Goal: Task Accomplishment & Management: Use online tool/utility

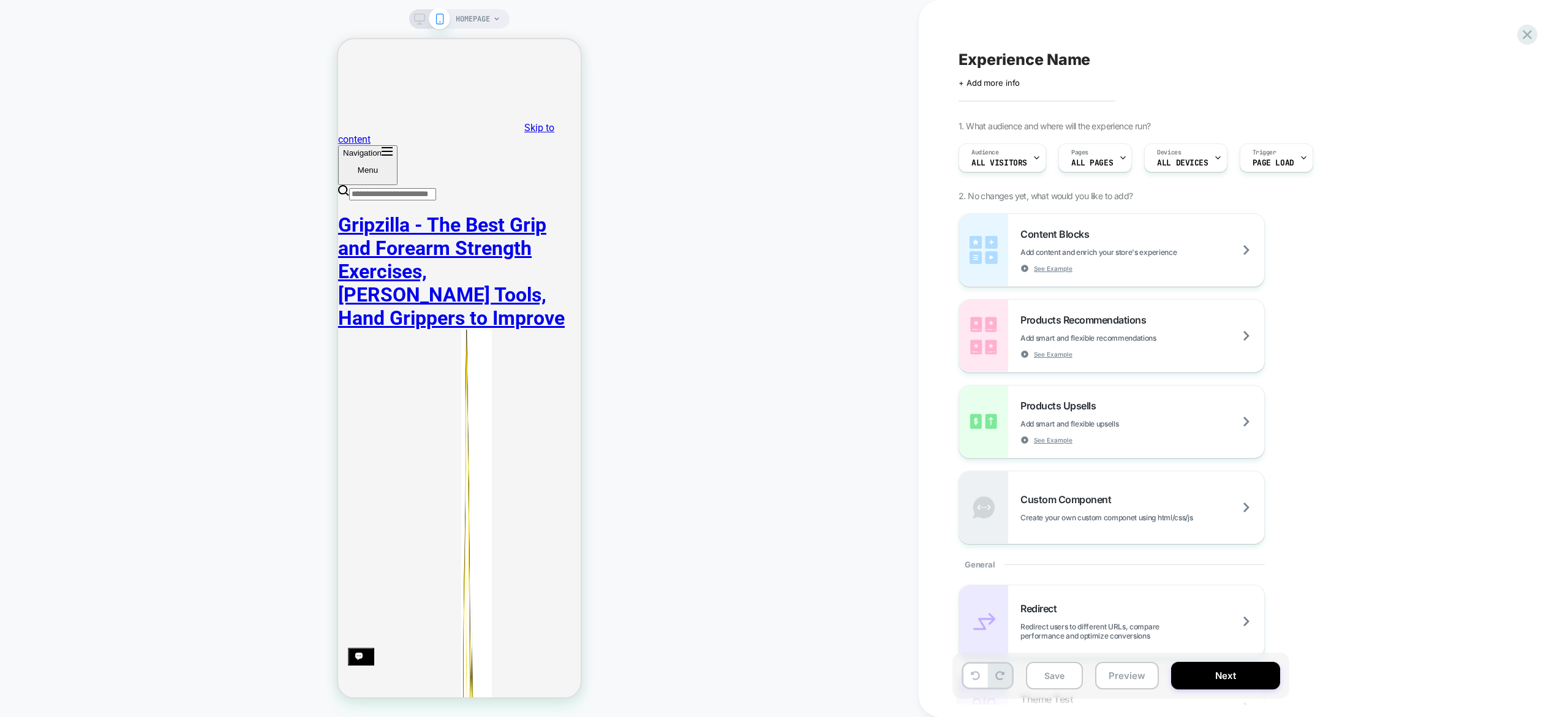
click at [476, 22] on span "HOMEPAGE" at bounding box center [472, 18] width 34 height 19
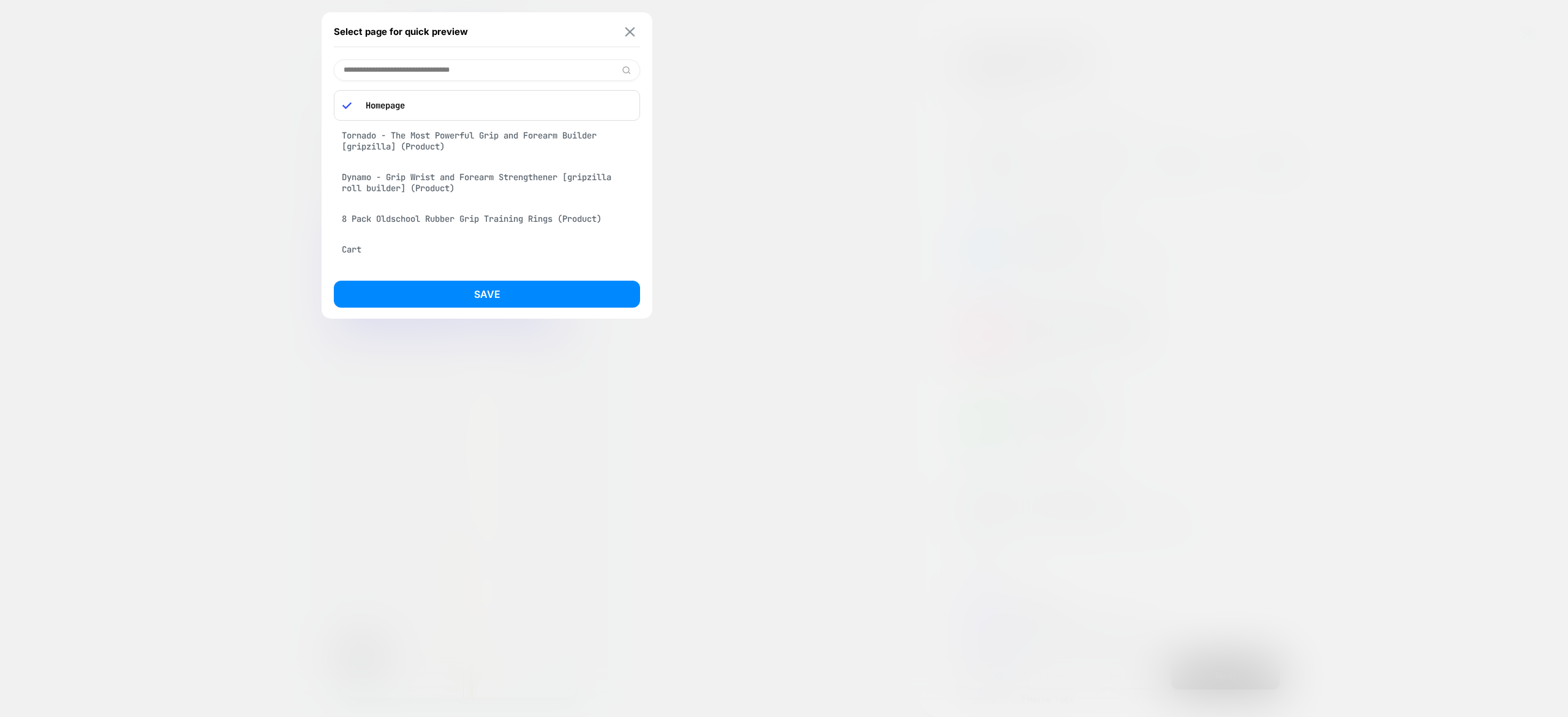
click at [634, 27] on img at bounding box center [630, 31] width 10 height 9
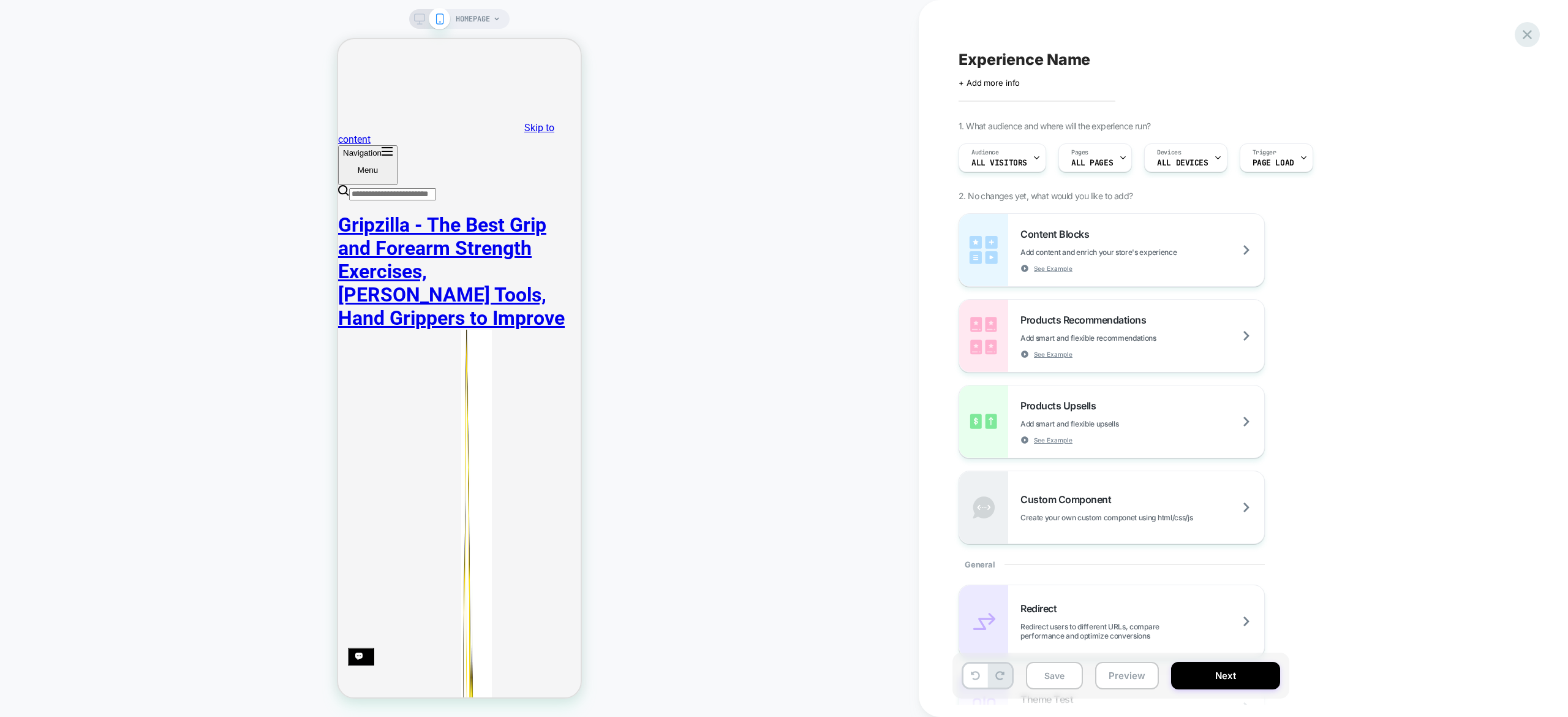
click at [1522, 36] on icon at bounding box center [1526, 34] width 16 height 16
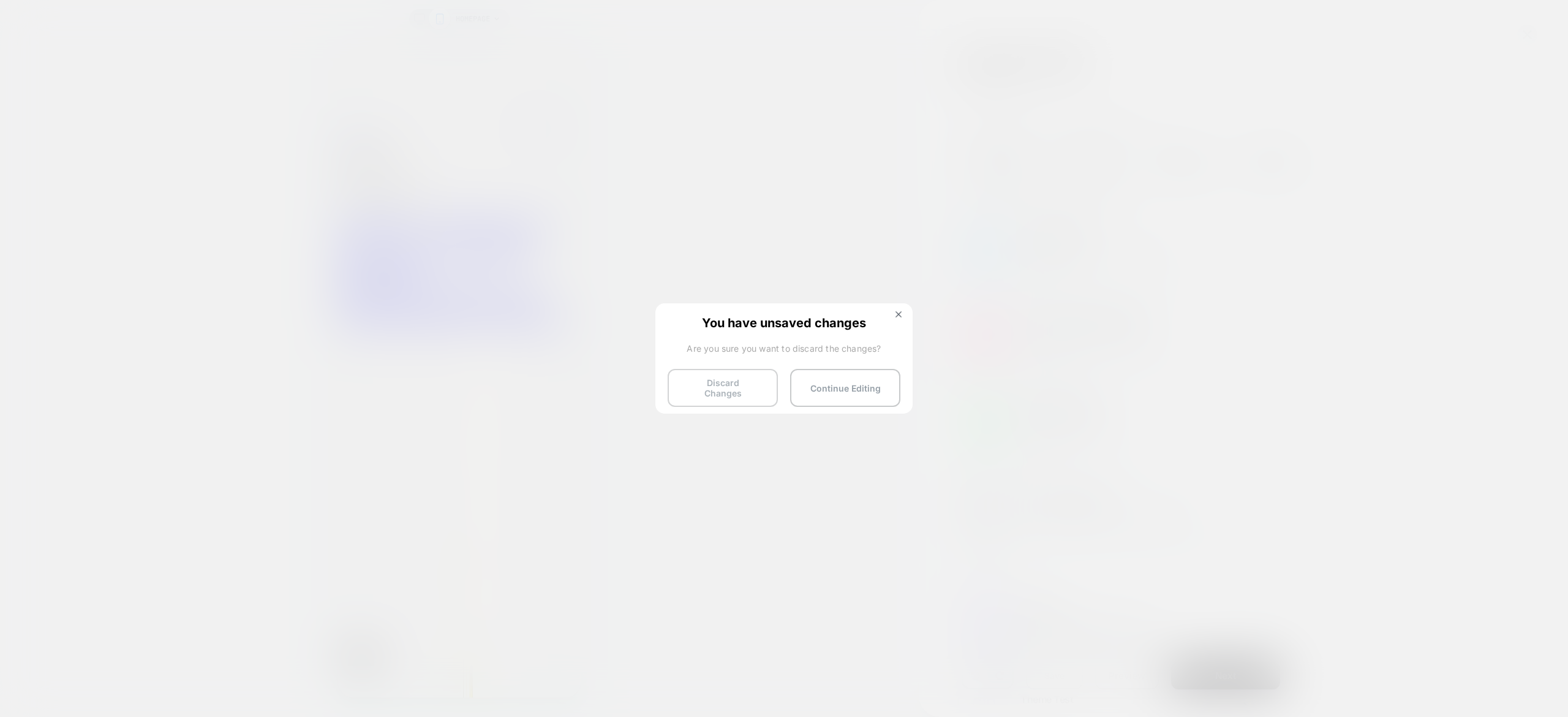
click at [698, 390] on button "Discard Changes" at bounding box center [723, 388] width 110 height 38
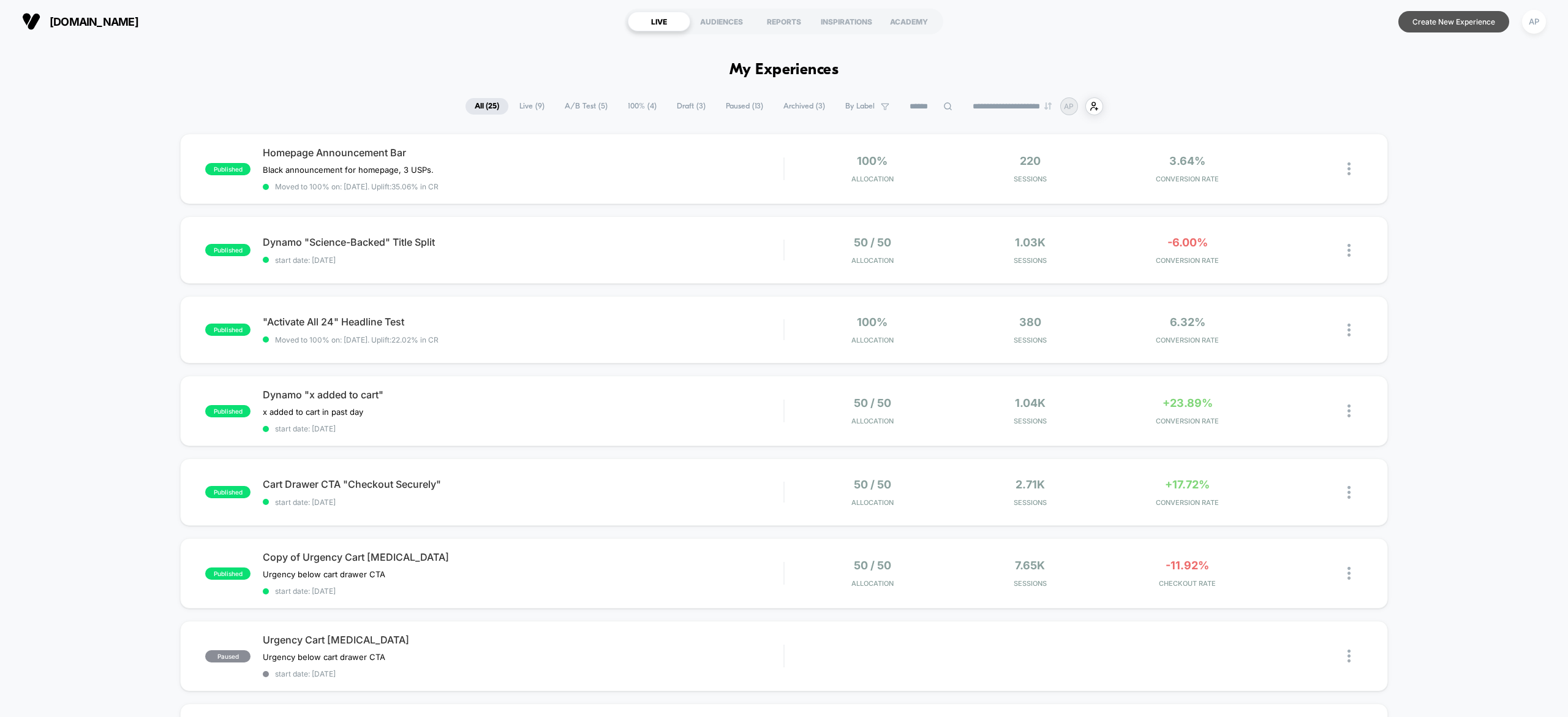
click at [1424, 29] on button "Create New Experience" at bounding box center [1454, 21] width 110 height 21
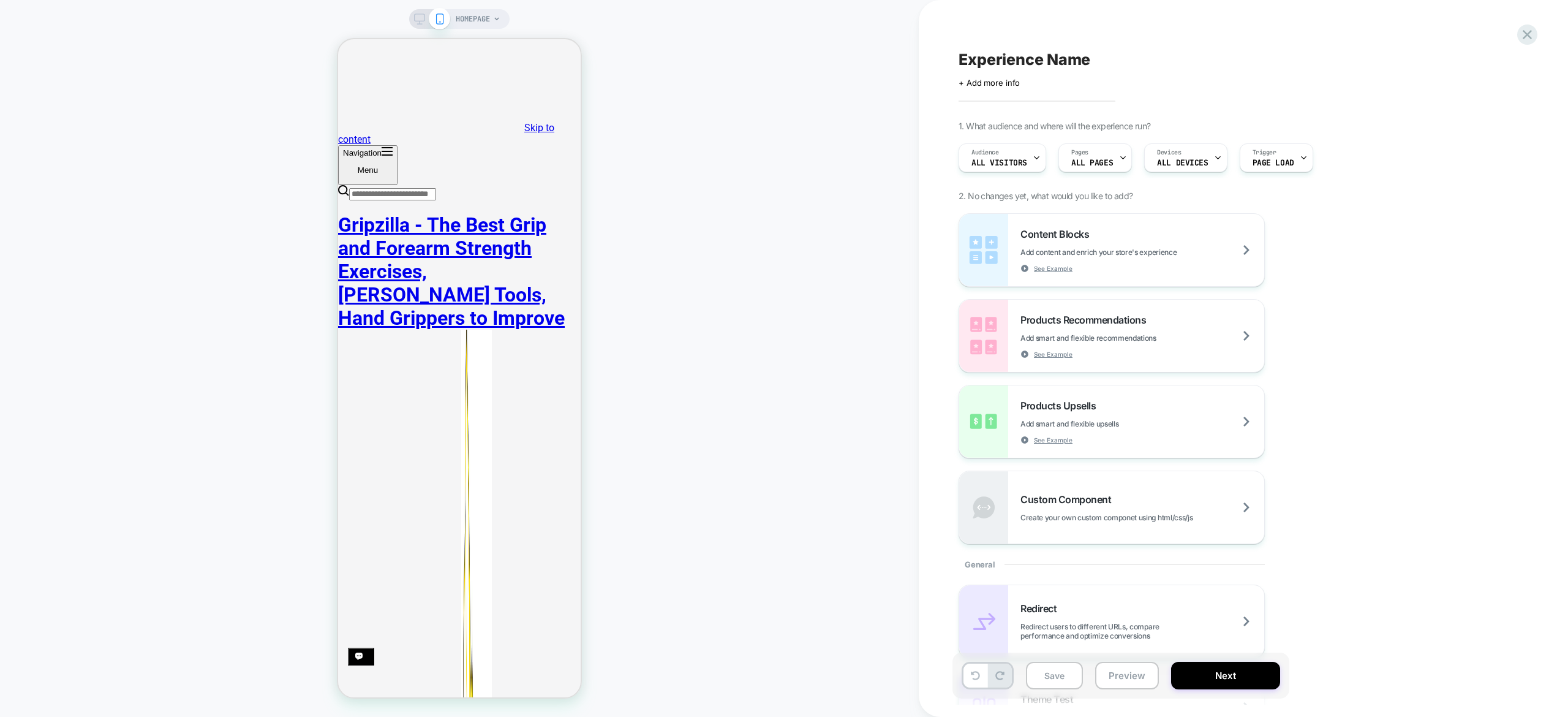
click at [482, 16] on span "HOMEPAGE" at bounding box center [472, 18] width 34 height 19
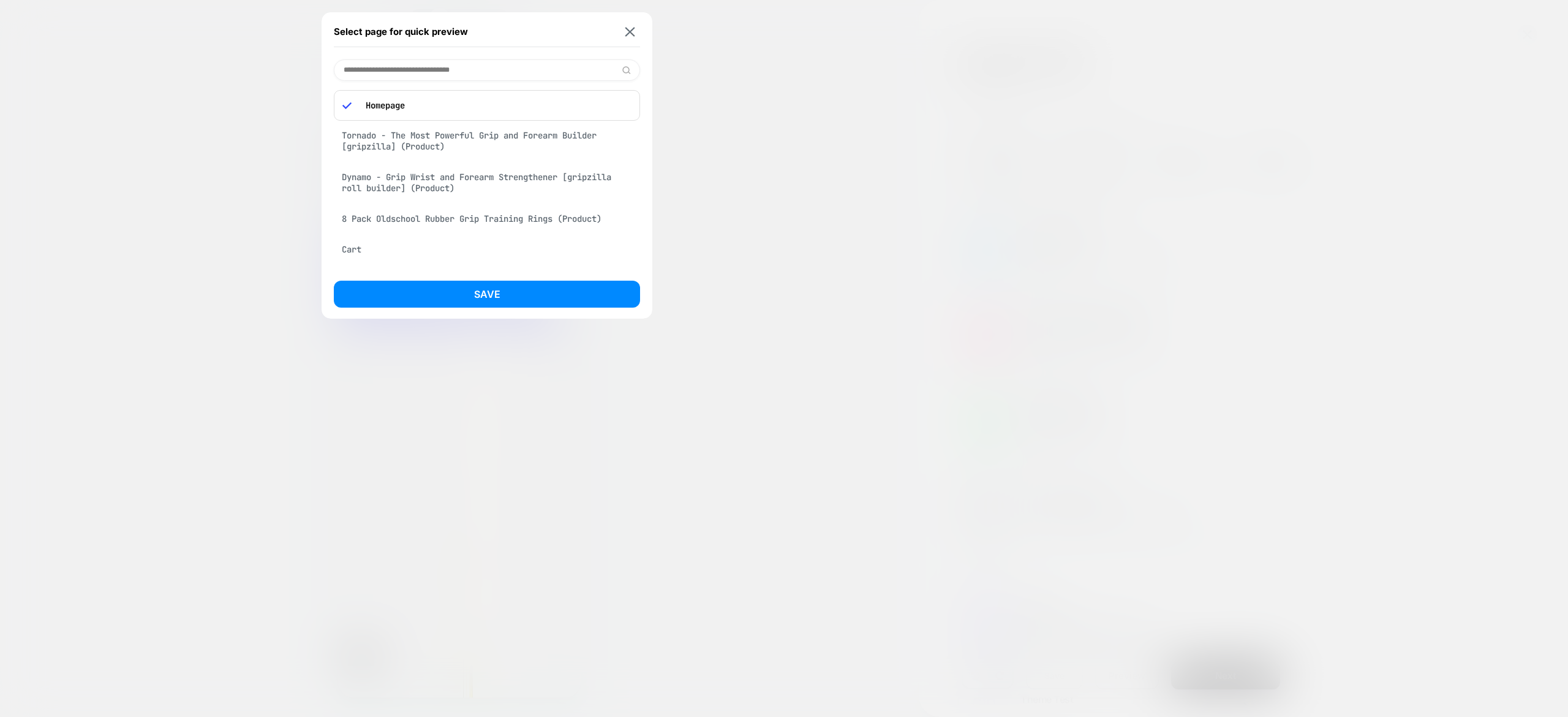
click at [488, 147] on div "Tornado - The Most Powerful Grip and Forearm Builder [gripzilla] (Product)" at bounding box center [487, 140] width 306 height 34
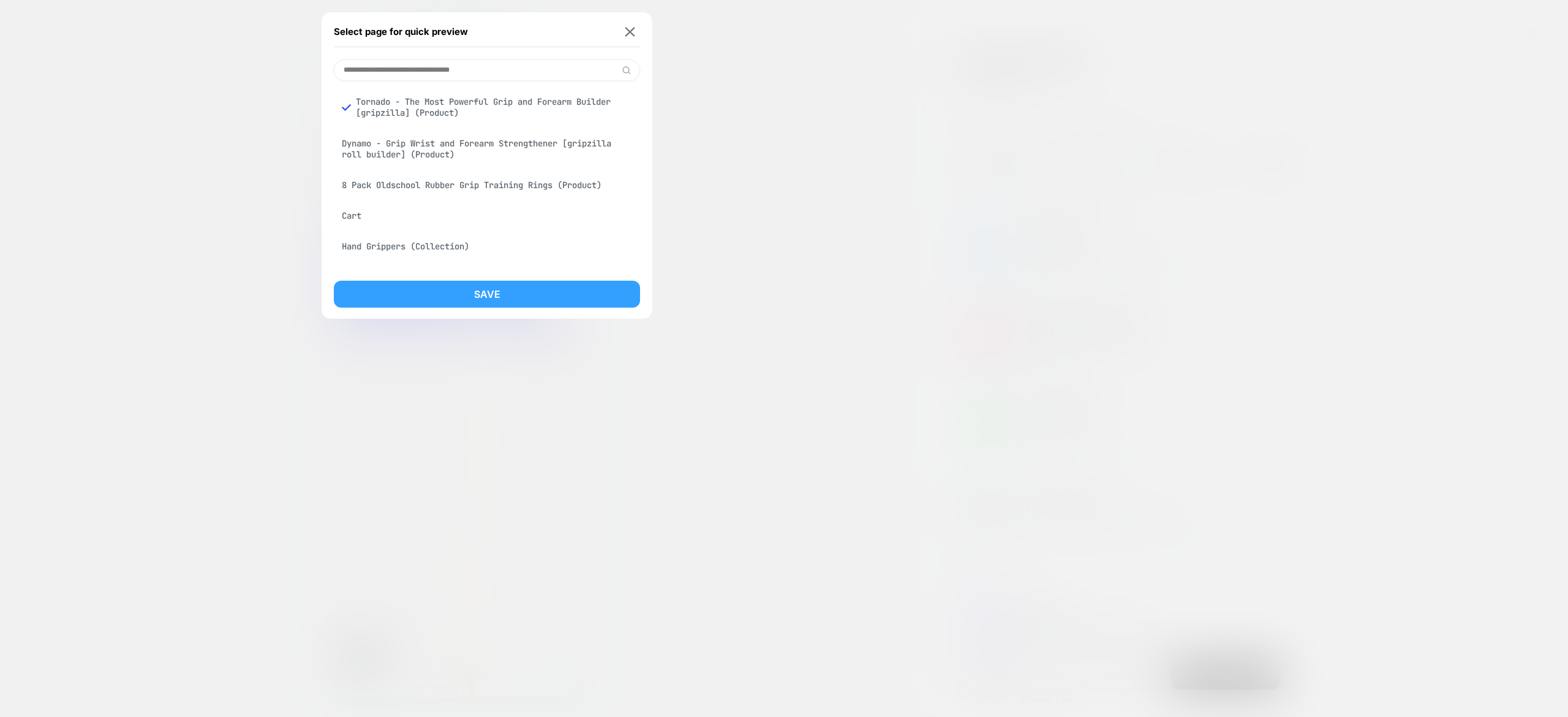
click at [573, 297] on button "Save" at bounding box center [487, 295] width 306 height 27
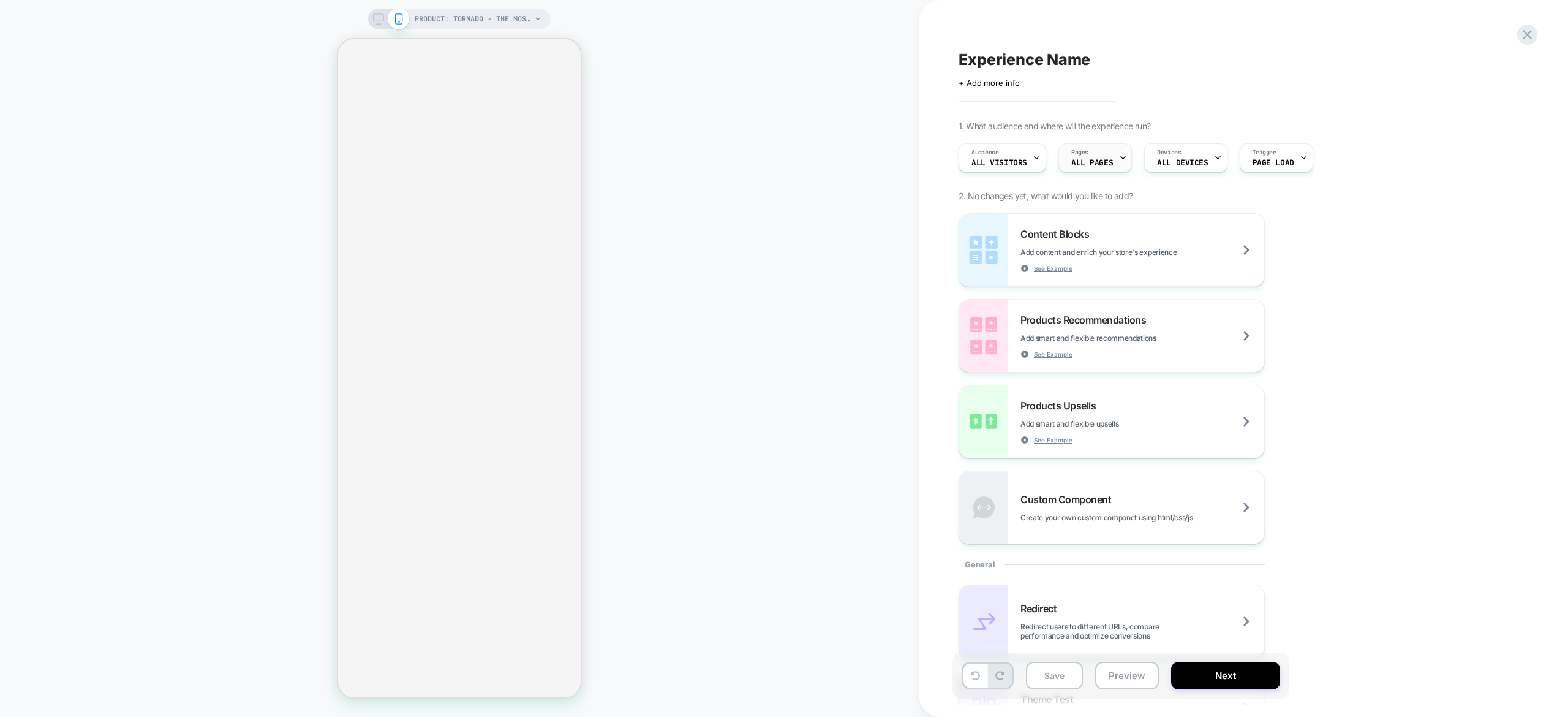
click at [1115, 162] on div "Pages ALL PAGES" at bounding box center [1091, 158] width 66 height 27
select select "**********"
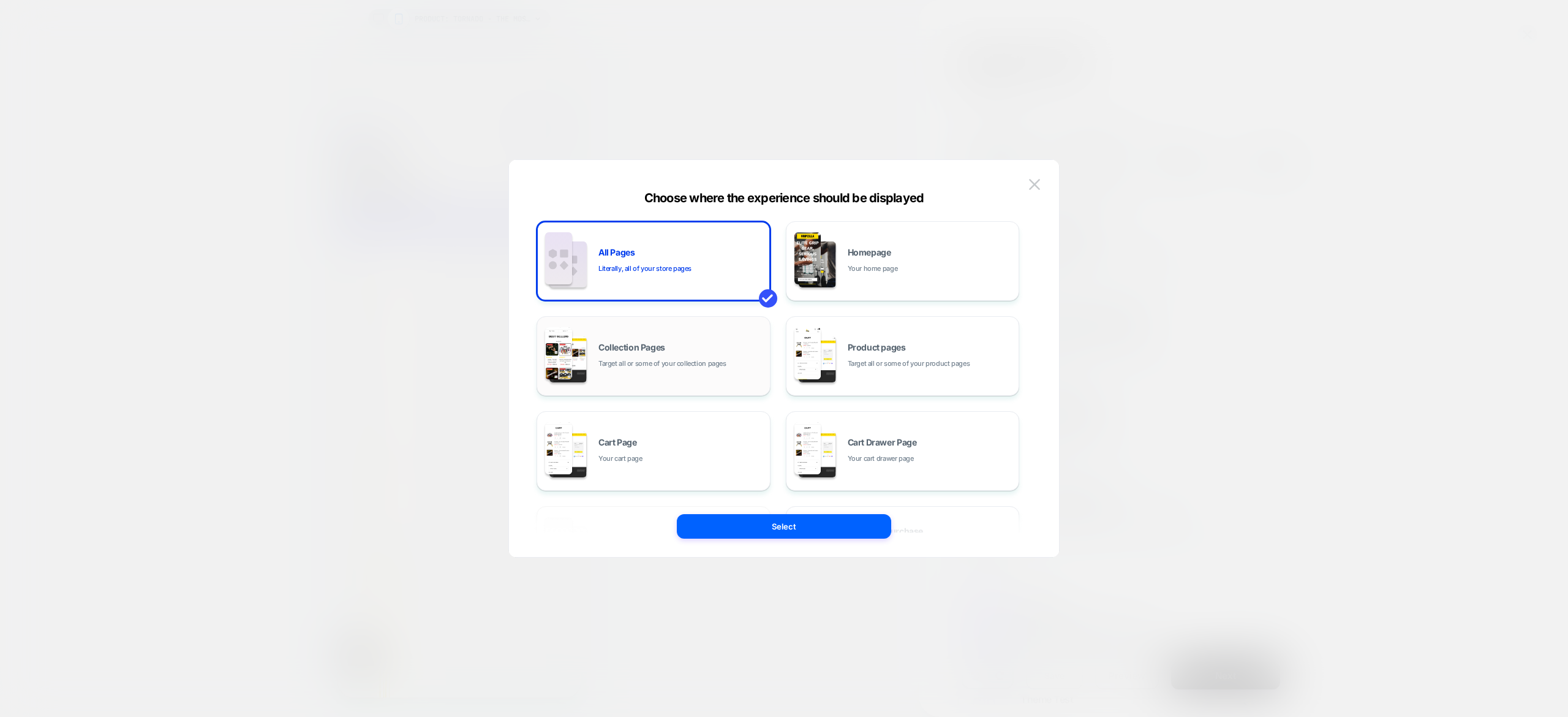
scroll to position [61, 0]
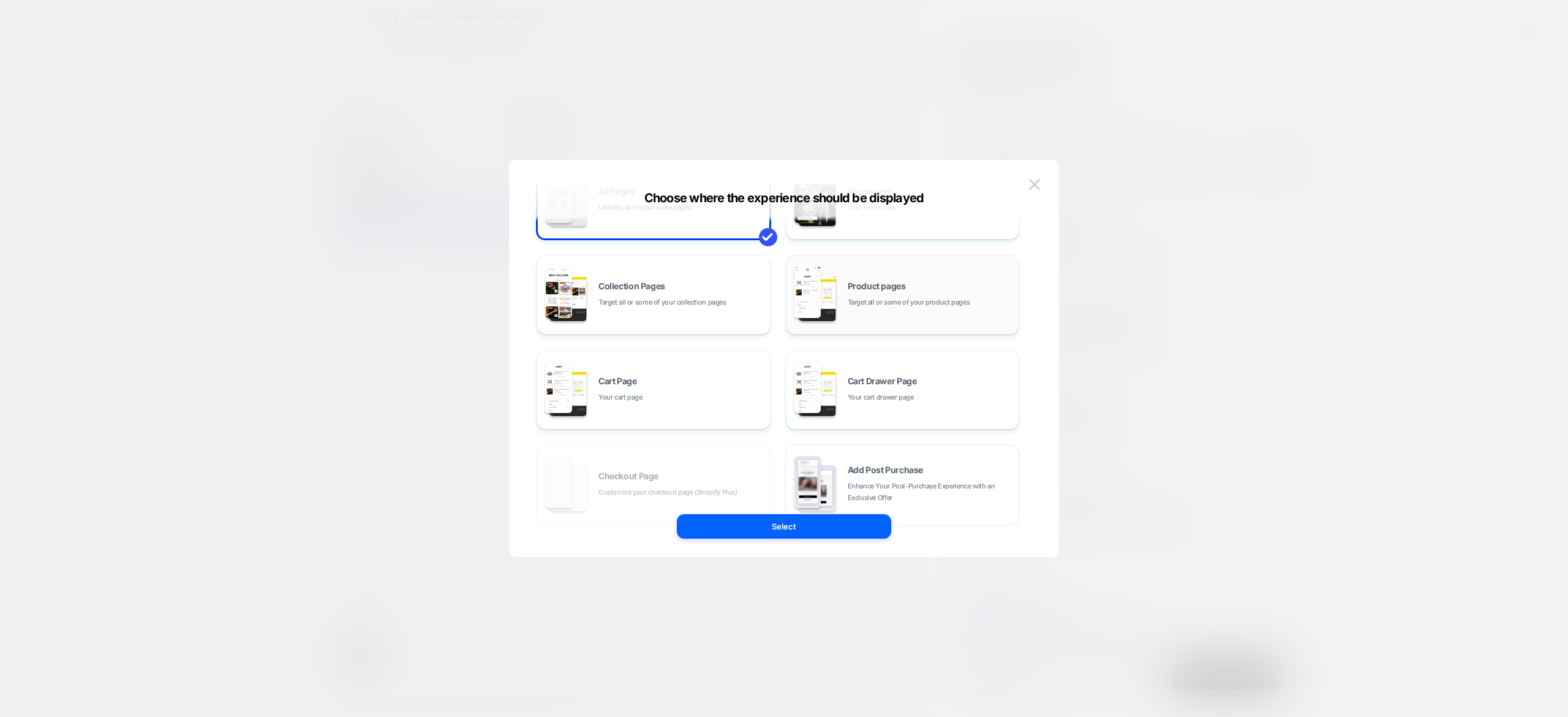
click at [925, 256] on div "Product pages Target all or some of your product pages" at bounding box center [903, 295] width 234 height 79
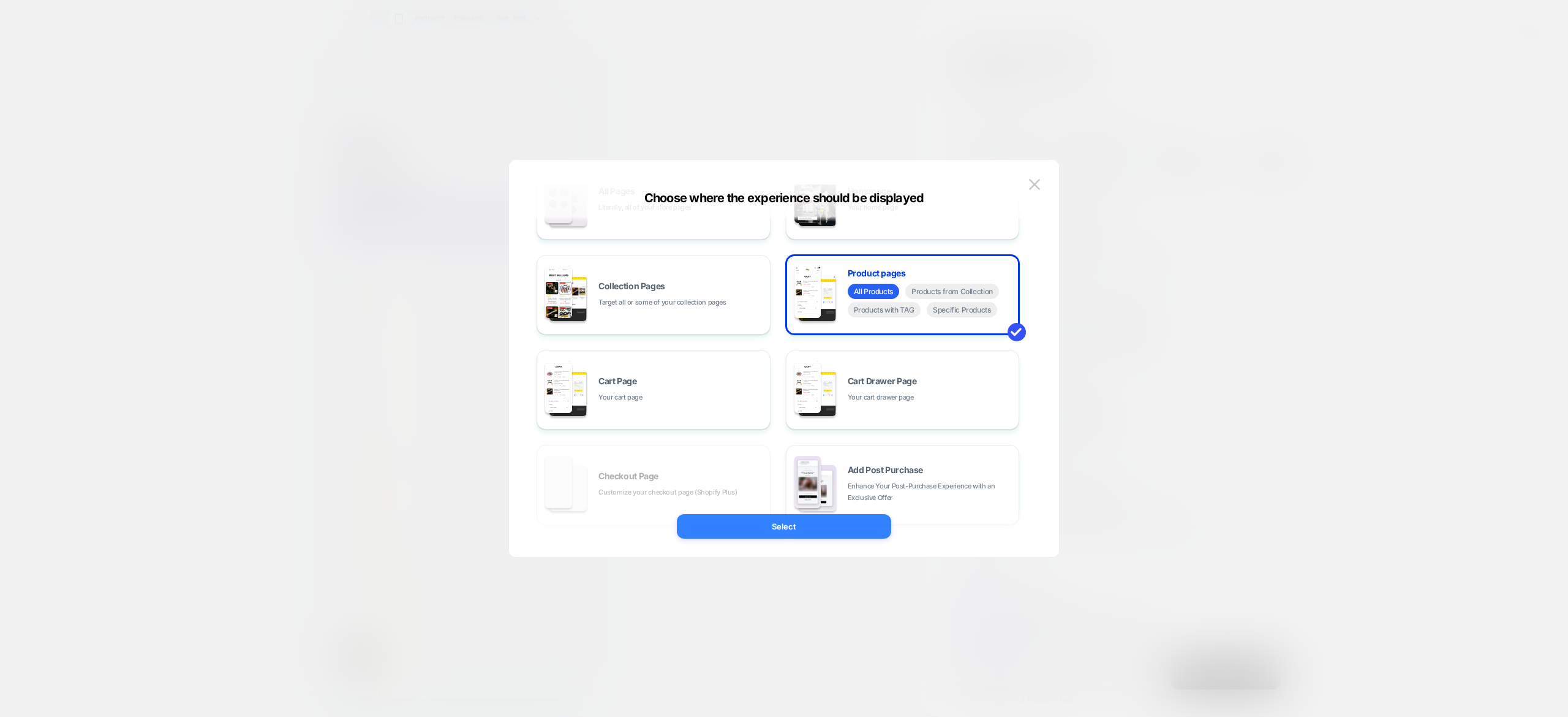
click at [845, 524] on button "Select" at bounding box center [784, 526] width 214 height 24
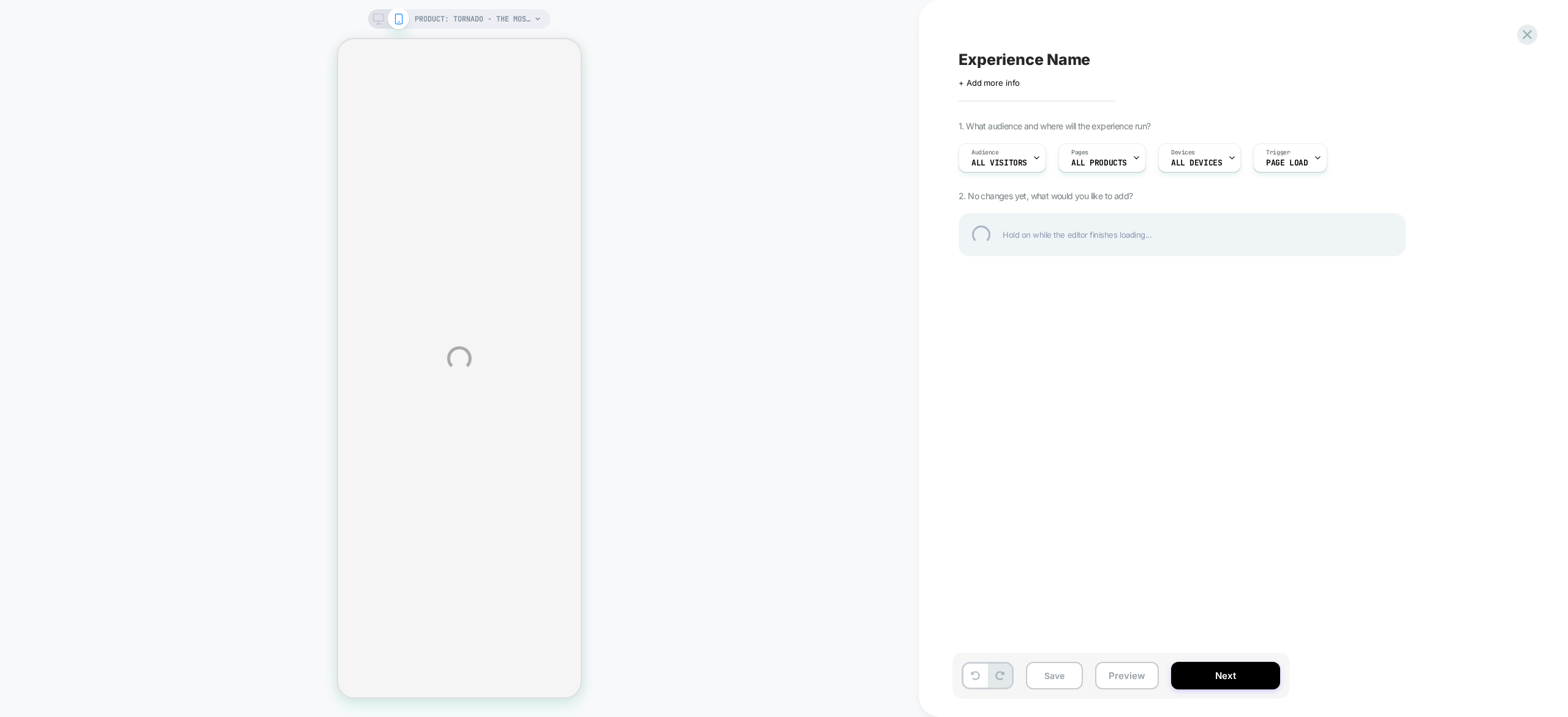
select select "**********"
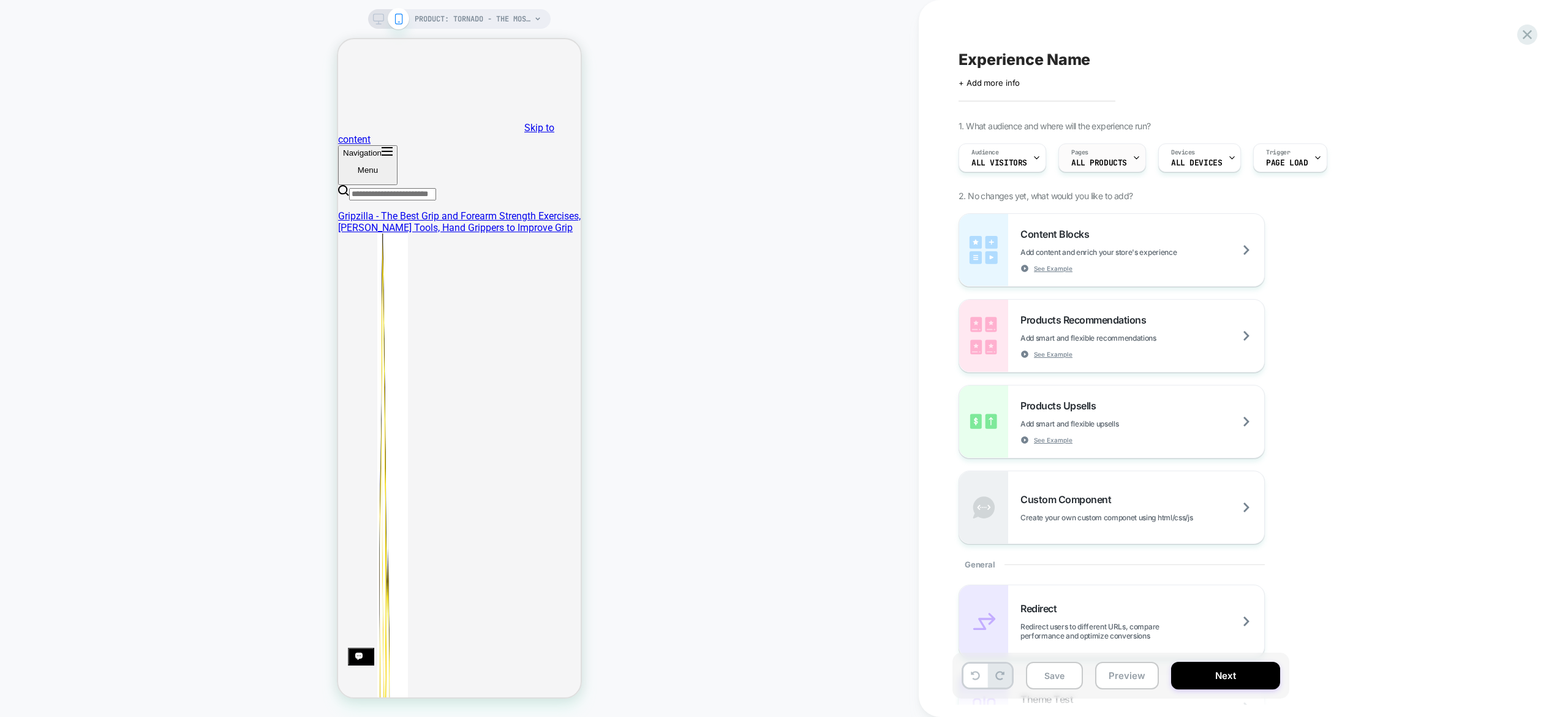
click at [1122, 166] on span "ALL PRODUCTS" at bounding box center [1099, 163] width 56 height 9
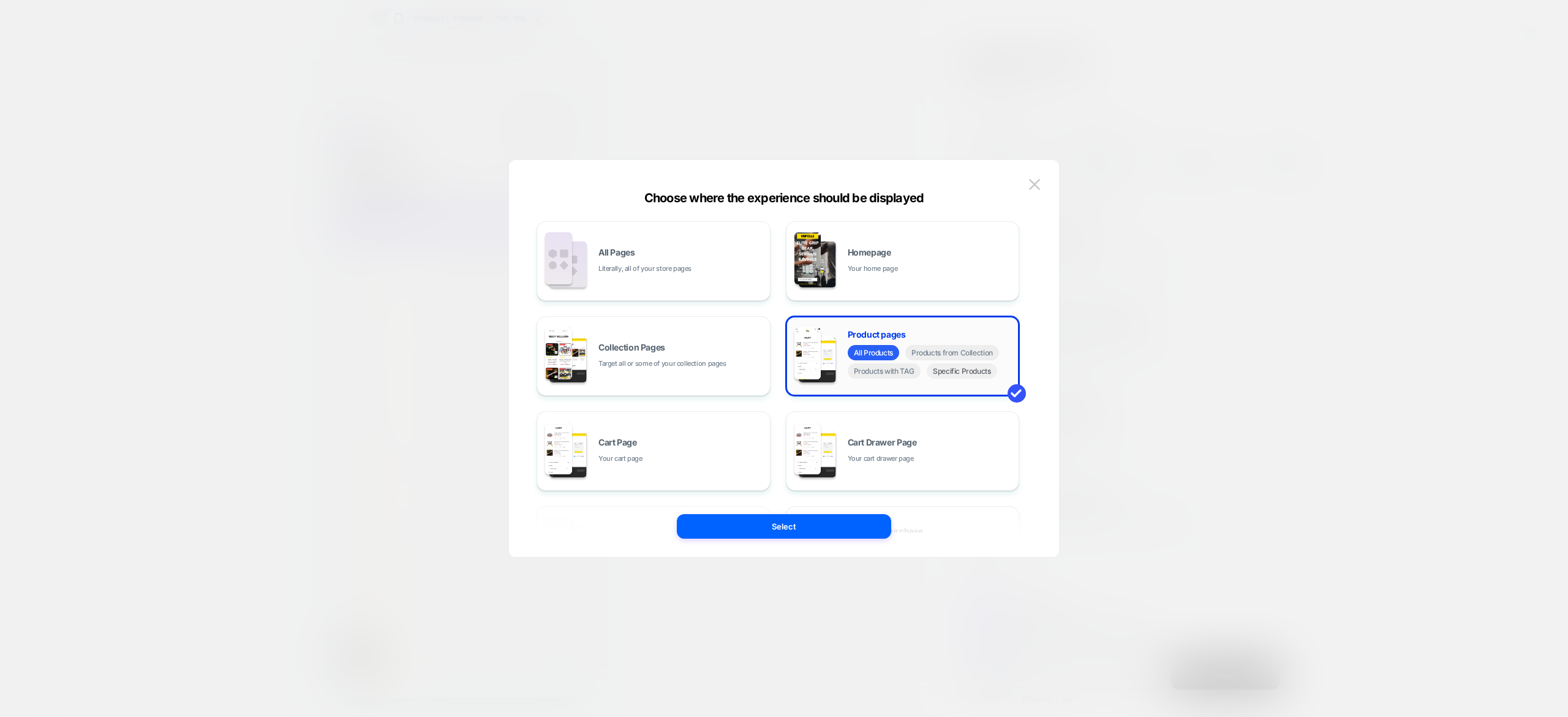
click at [967, 375] on span "Specific Products" at bounding box center [962, 371] width 71 height 16
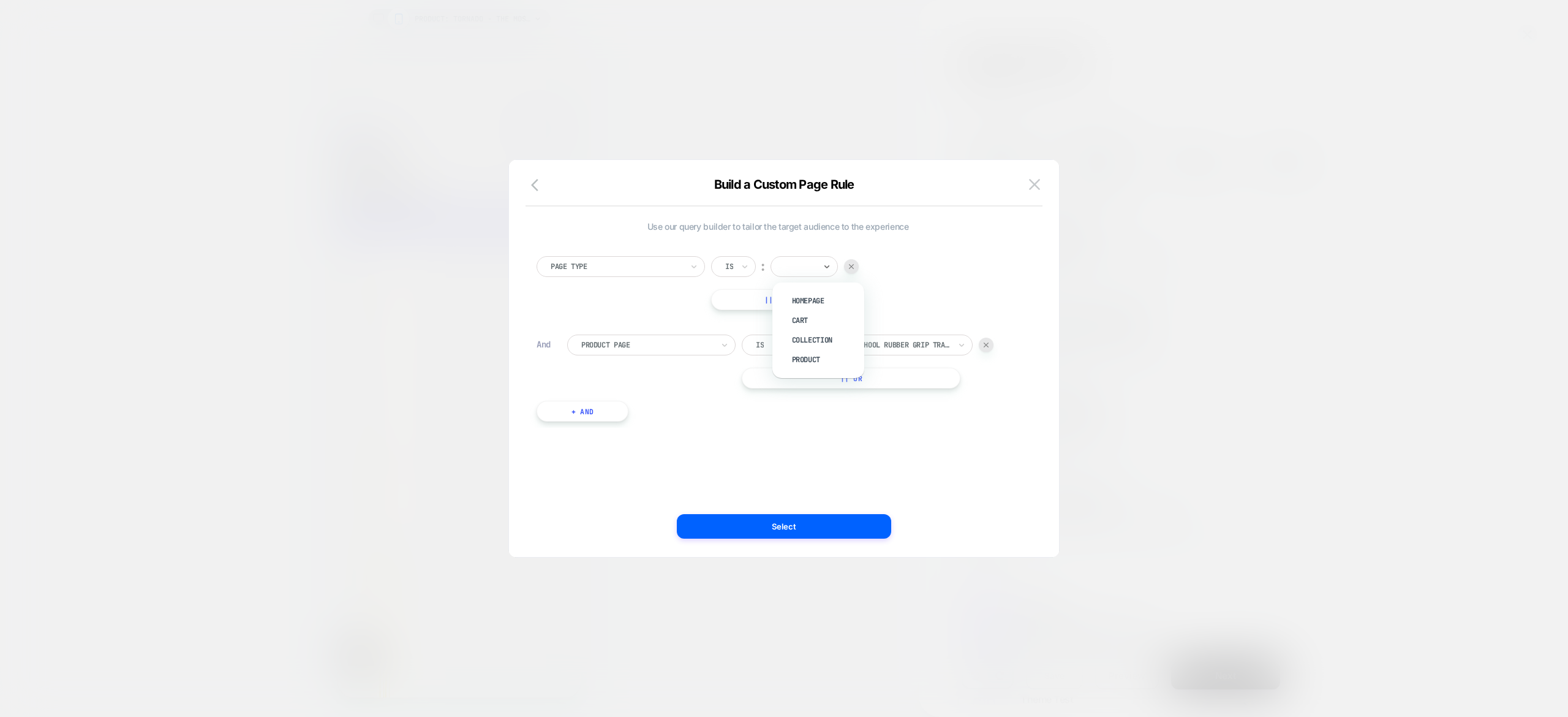
click at [806, 259] on div at bounding box center [804, 265] width 68 height 20
click at [845, 369] on div "Homepage Cart Collection Product" at bounding box center [818, 330] width 79 height 83
click at [842, 364] on div "Product" at bounding box center [824, 359] width 79 height 19
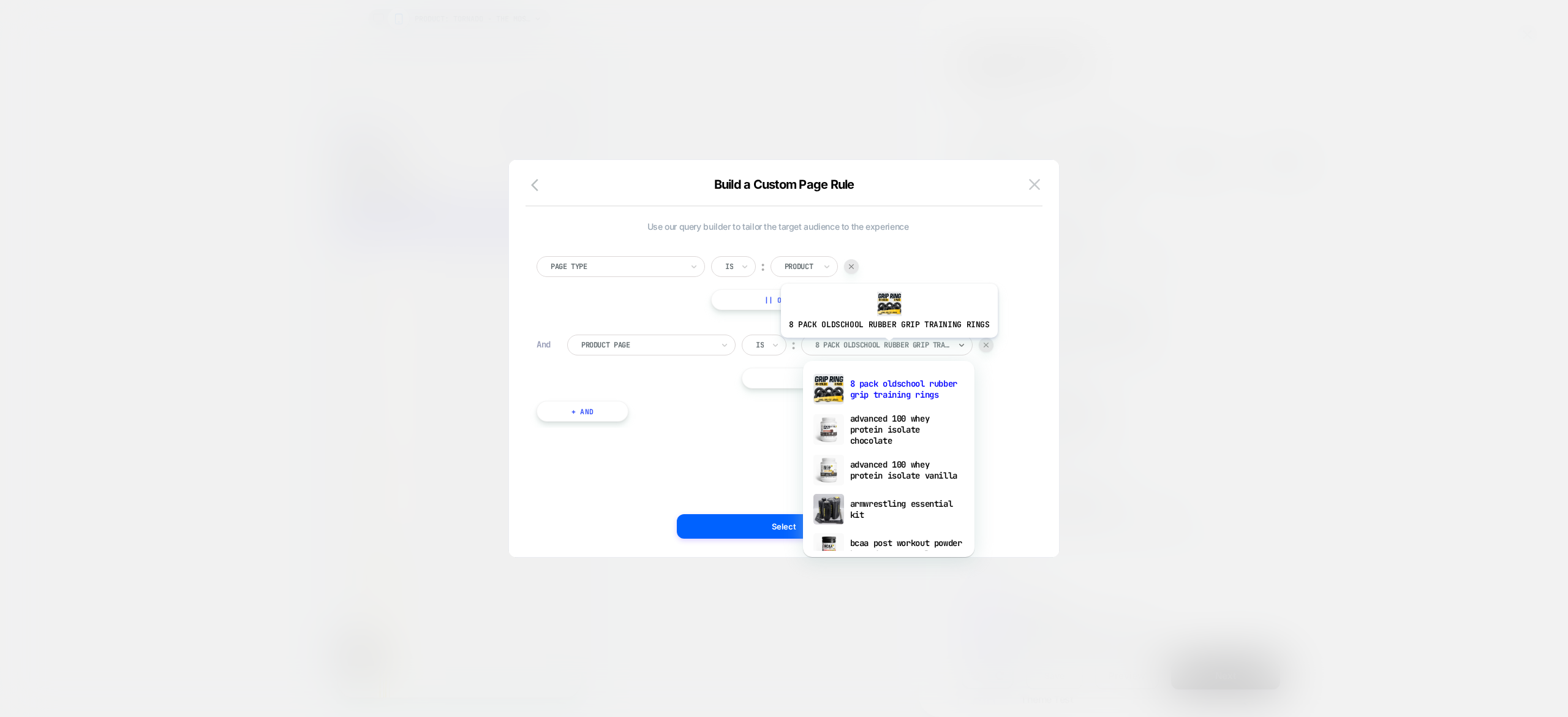
click at [887, 348] on div at bounding box center [882, 344] width 135 height 11
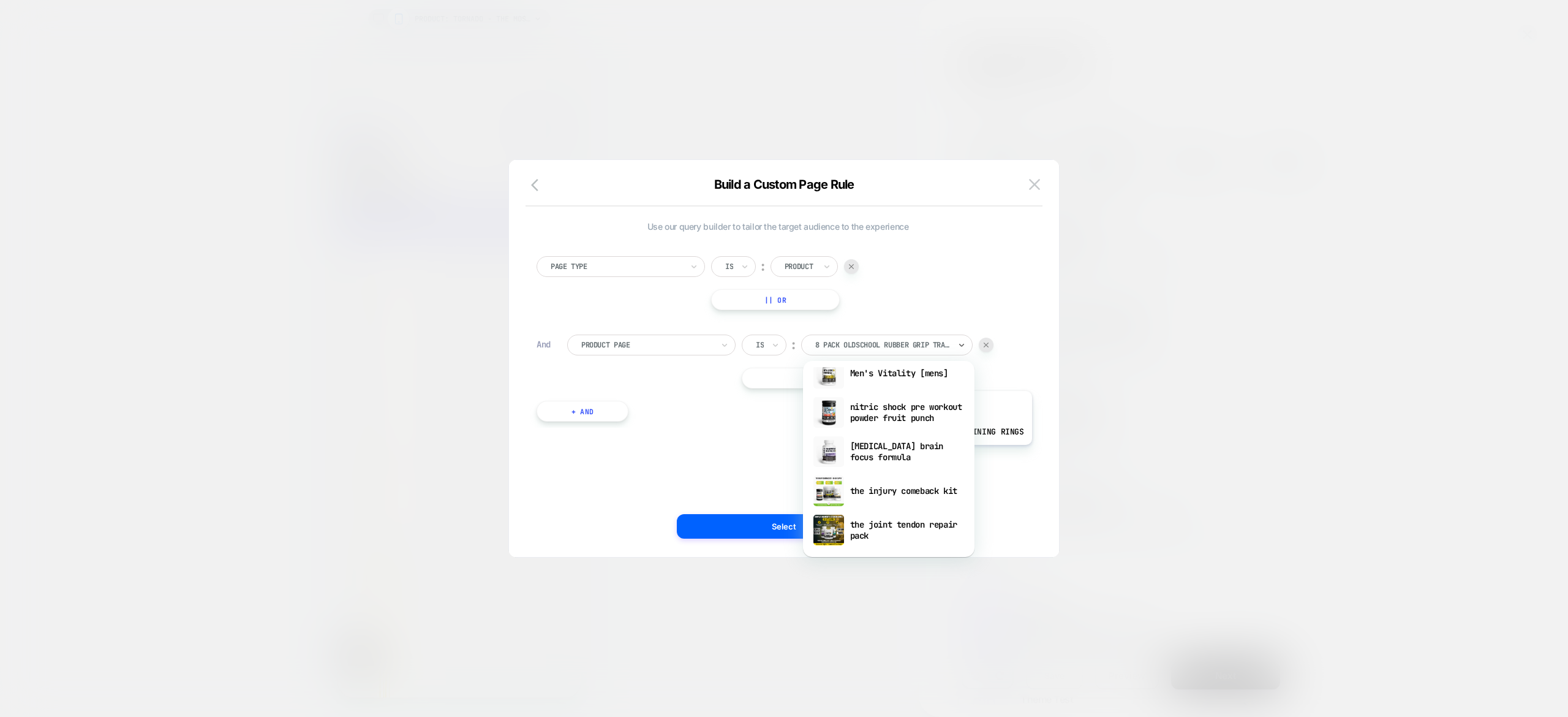
scroll to position [1353, 0]
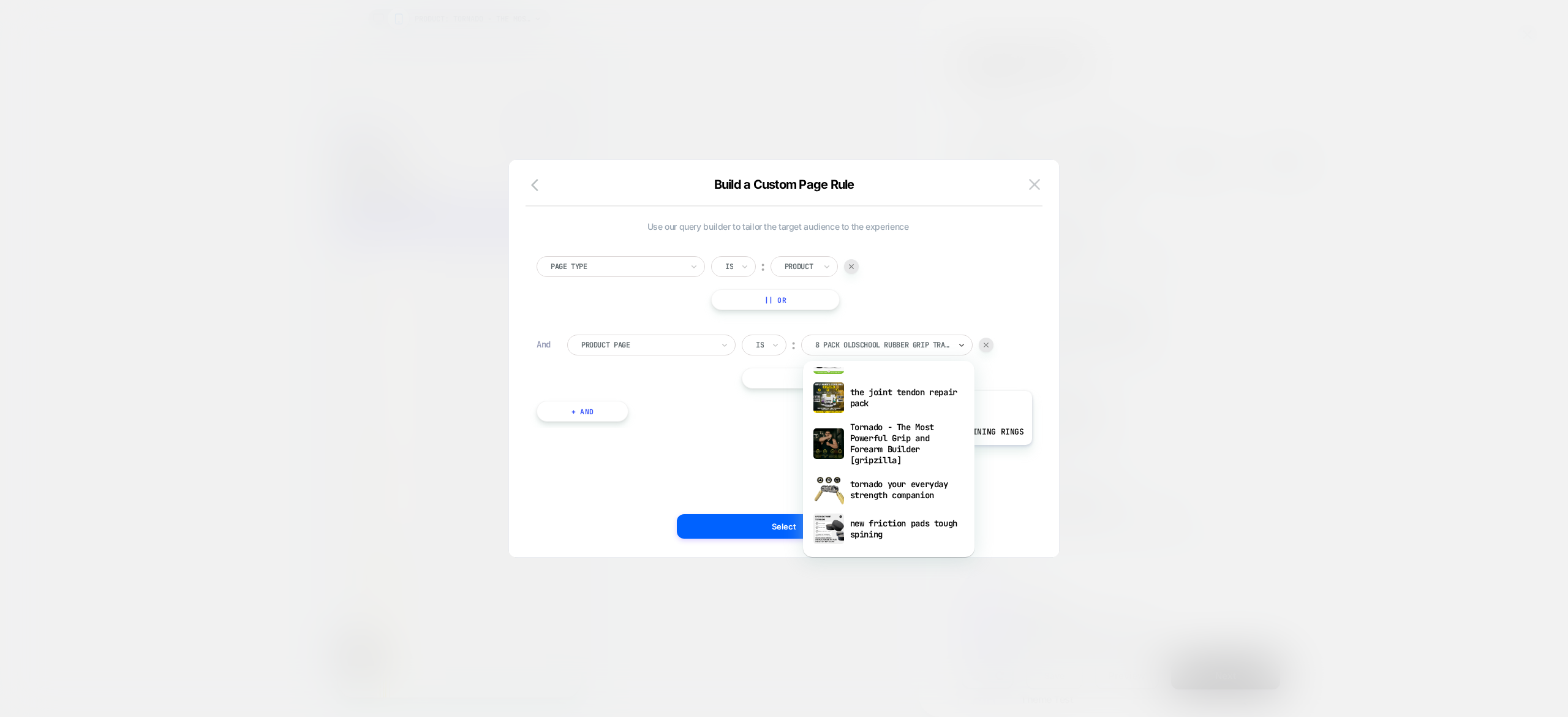
click at [921, 454] on div "Tornado - The Most Powerful Grip and Forearm Builder [gripzilla]" at bounding box center [888, 444] width 159 height 52
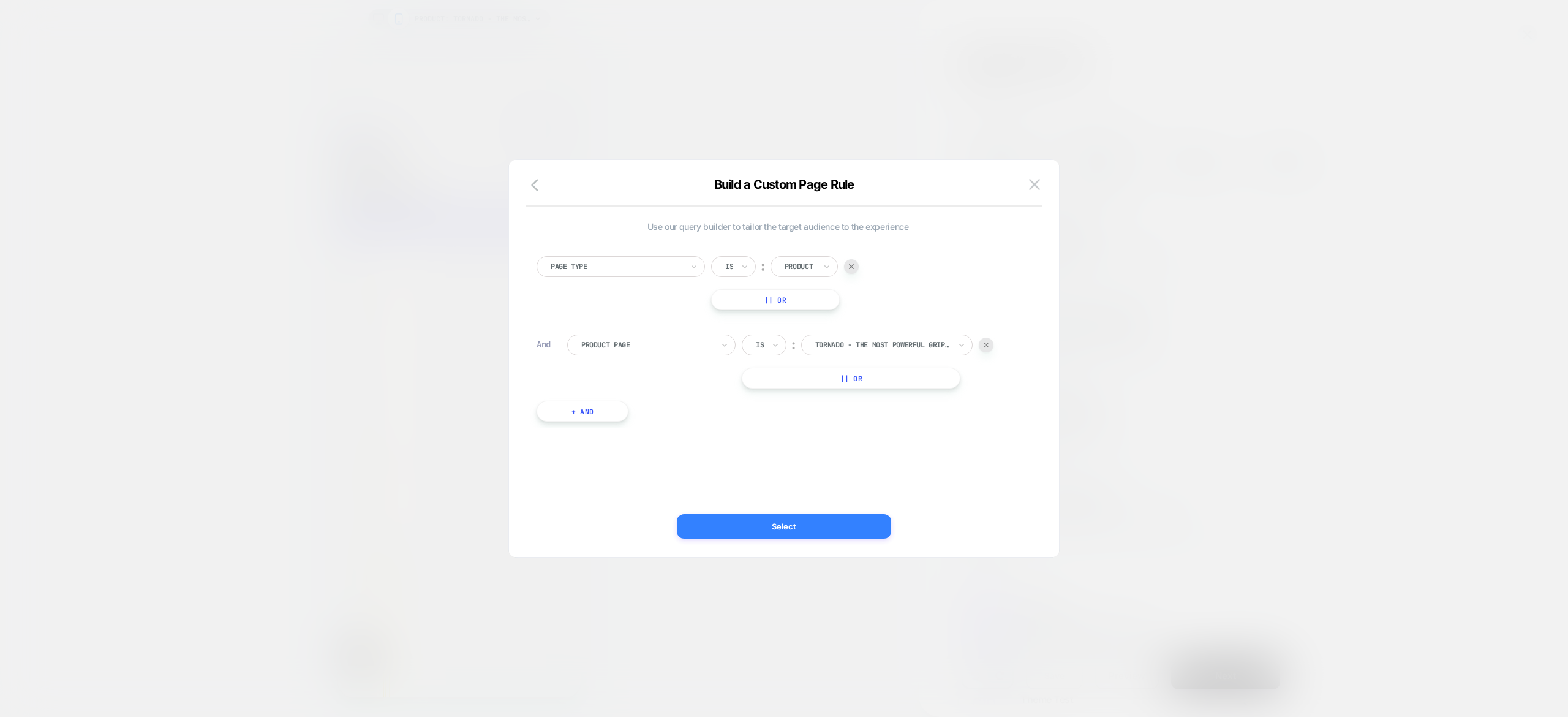
click at [816, 533] on button "Select" at bounding box center [784, 526] width 214 height 24
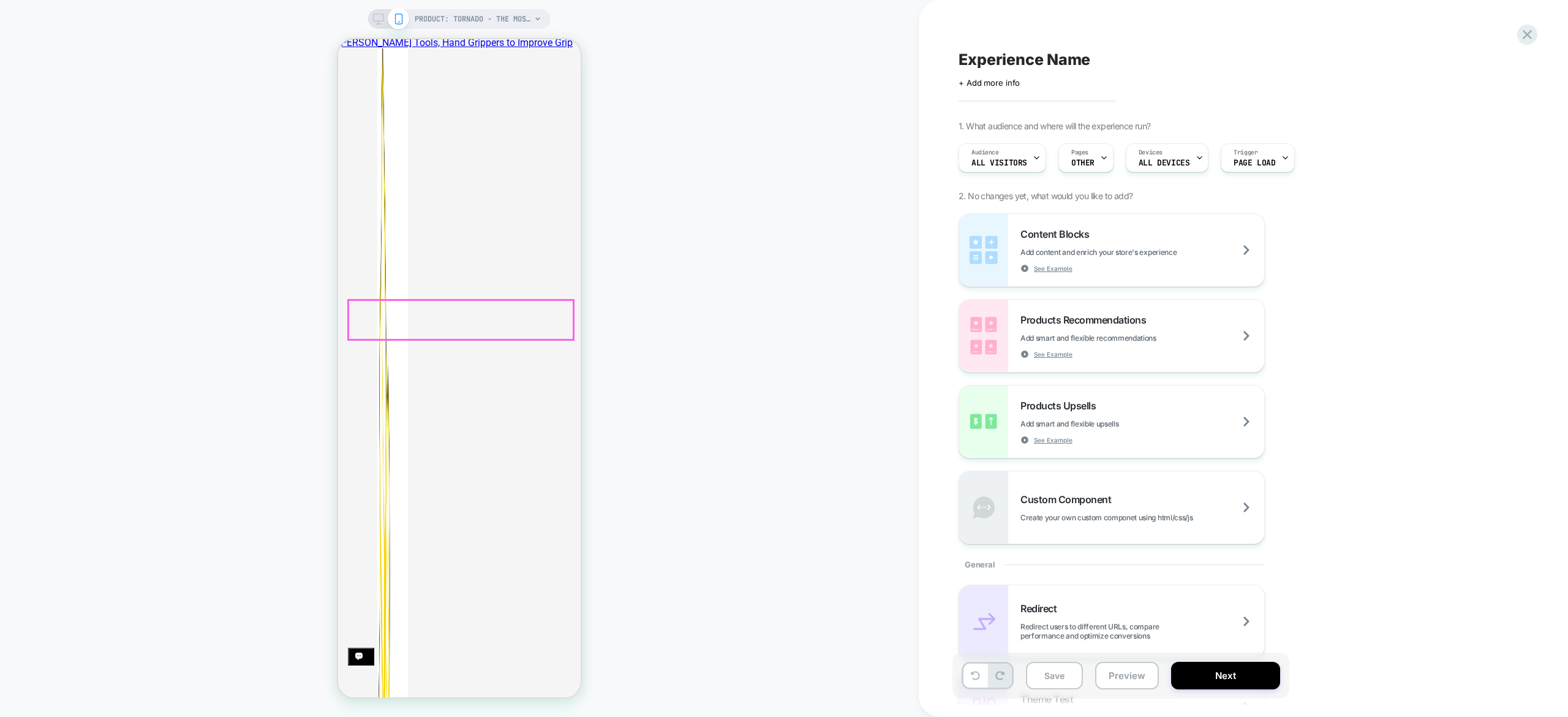
scroll to position [186, 0]
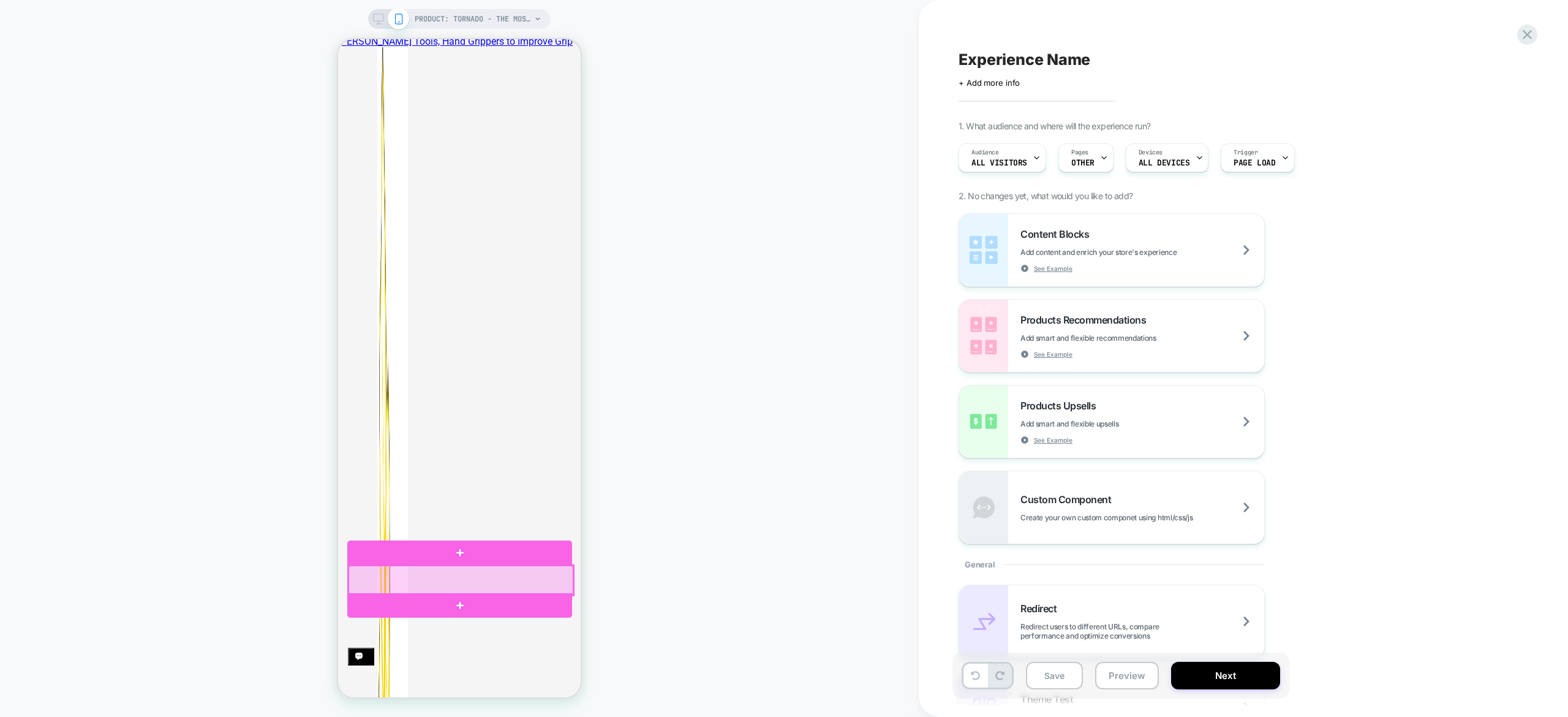
click at [480, 583] on div at bounding box center [461, 580] width 225 height 29
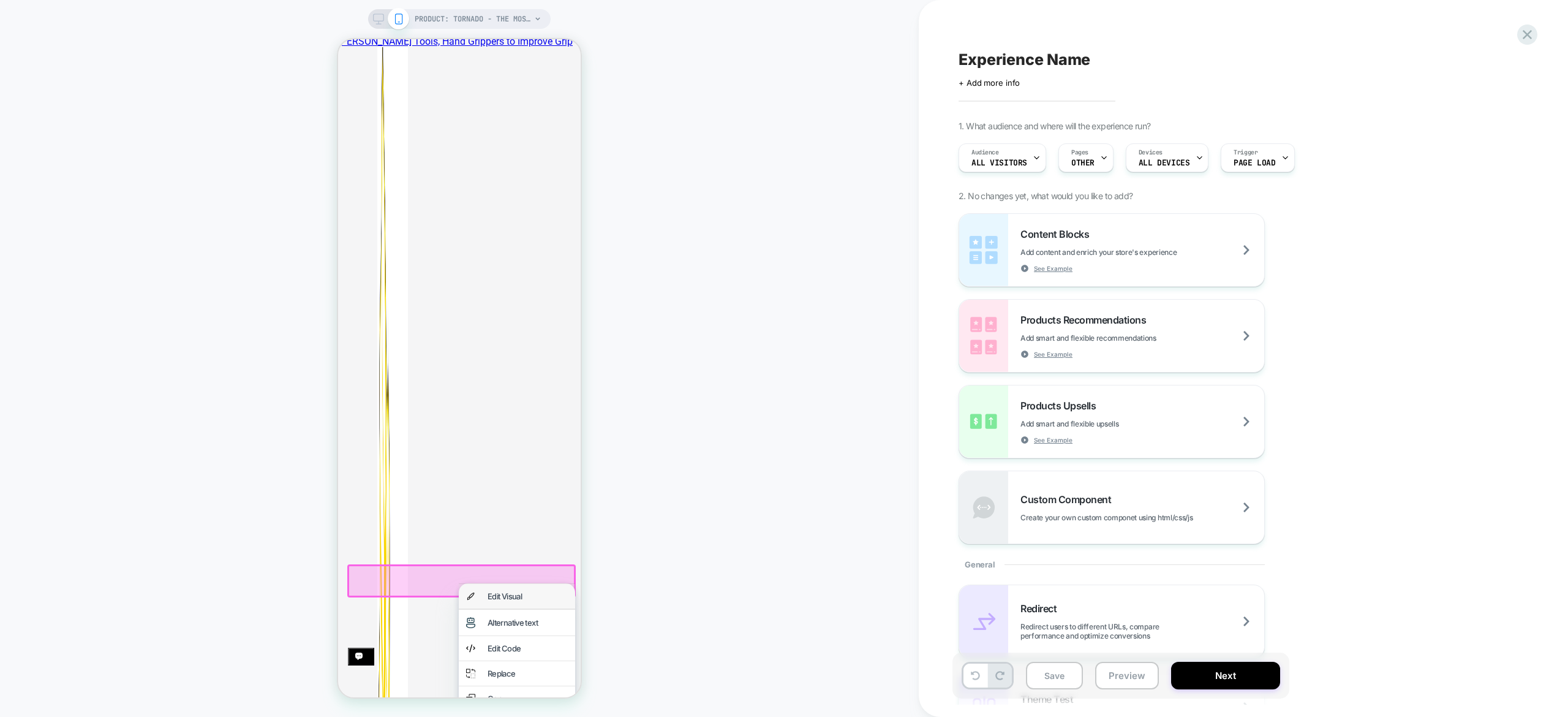
click at [538, 601] on div "Edit Visual" at bounding box center [527, 596] width 80 height 10
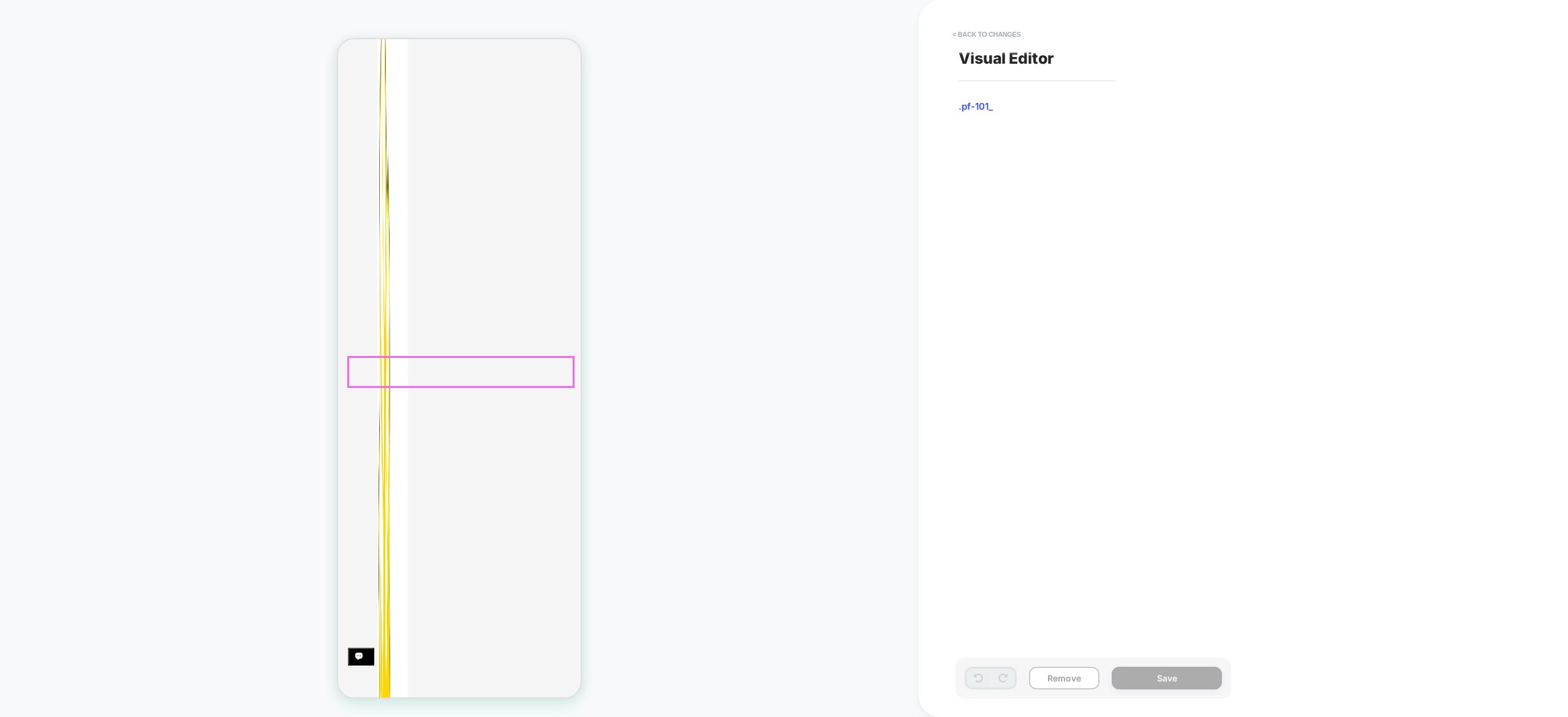
scroll to position [395, 0]
click at [1019, 31] on button "< Back to changes" at bounding box center [986, 34] width 80 height 19
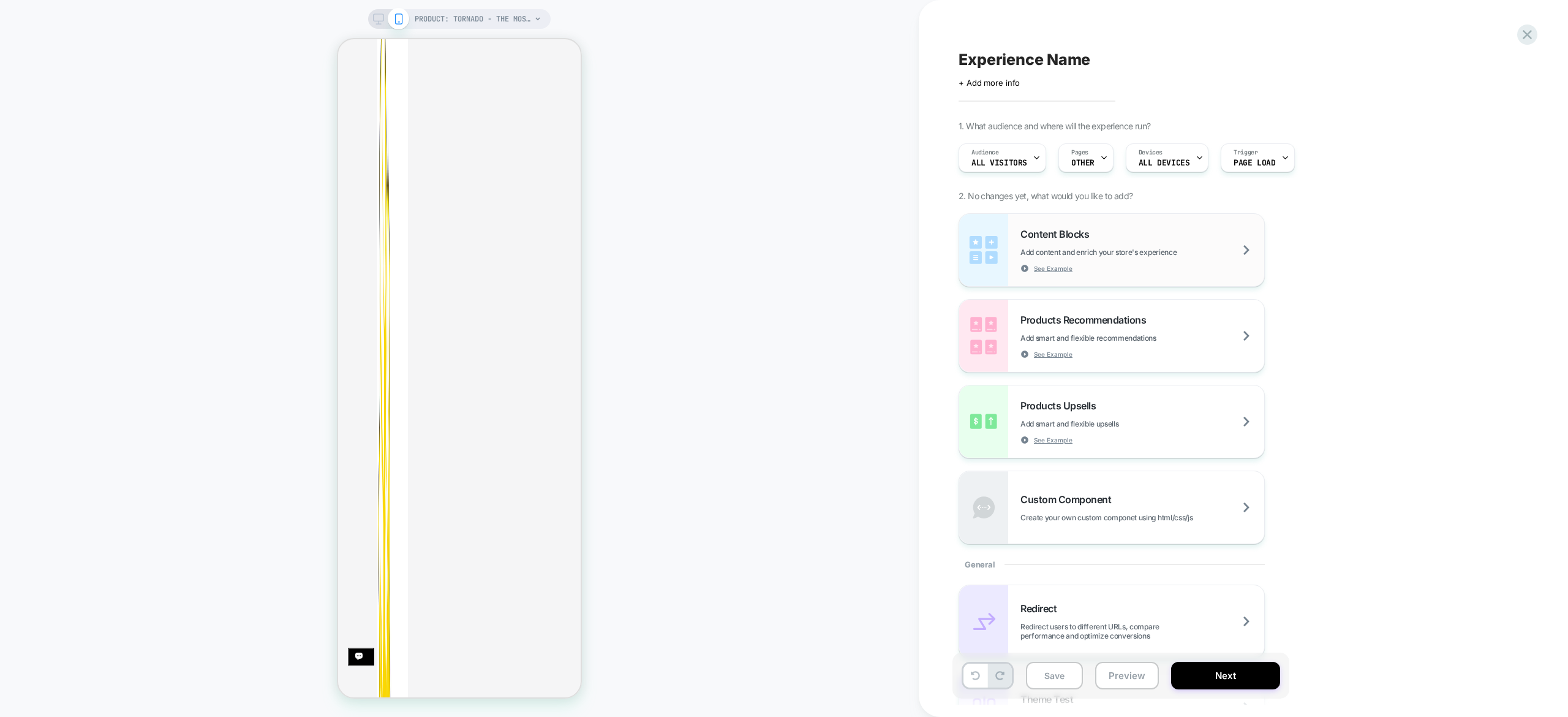
click at [1107, 260] on div "Content Blocks Add content and enrich your store's experience See Example" at bounding box center [1142, 250] width 244 height 45
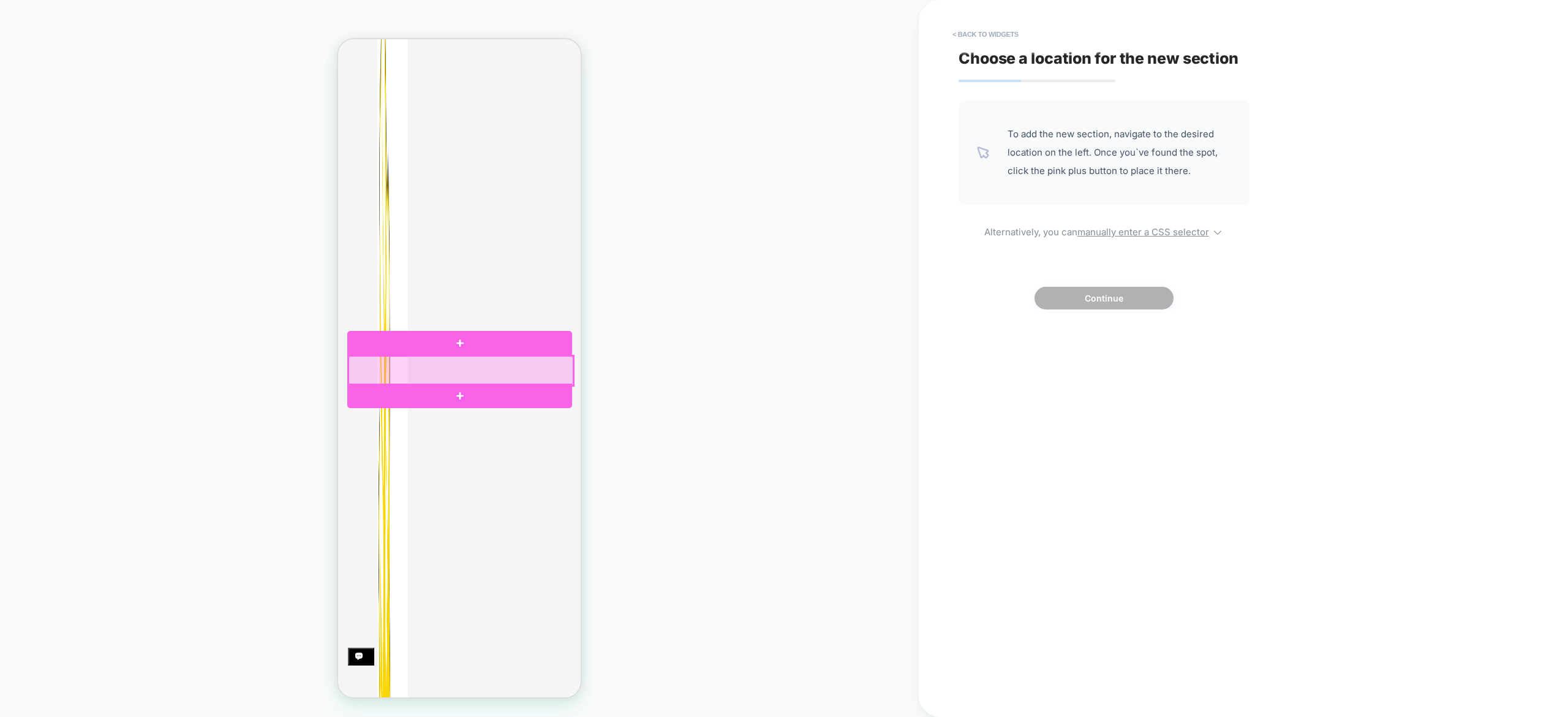
click at [514, 367] on div at bounding box center [461, 370] width 225 height 29
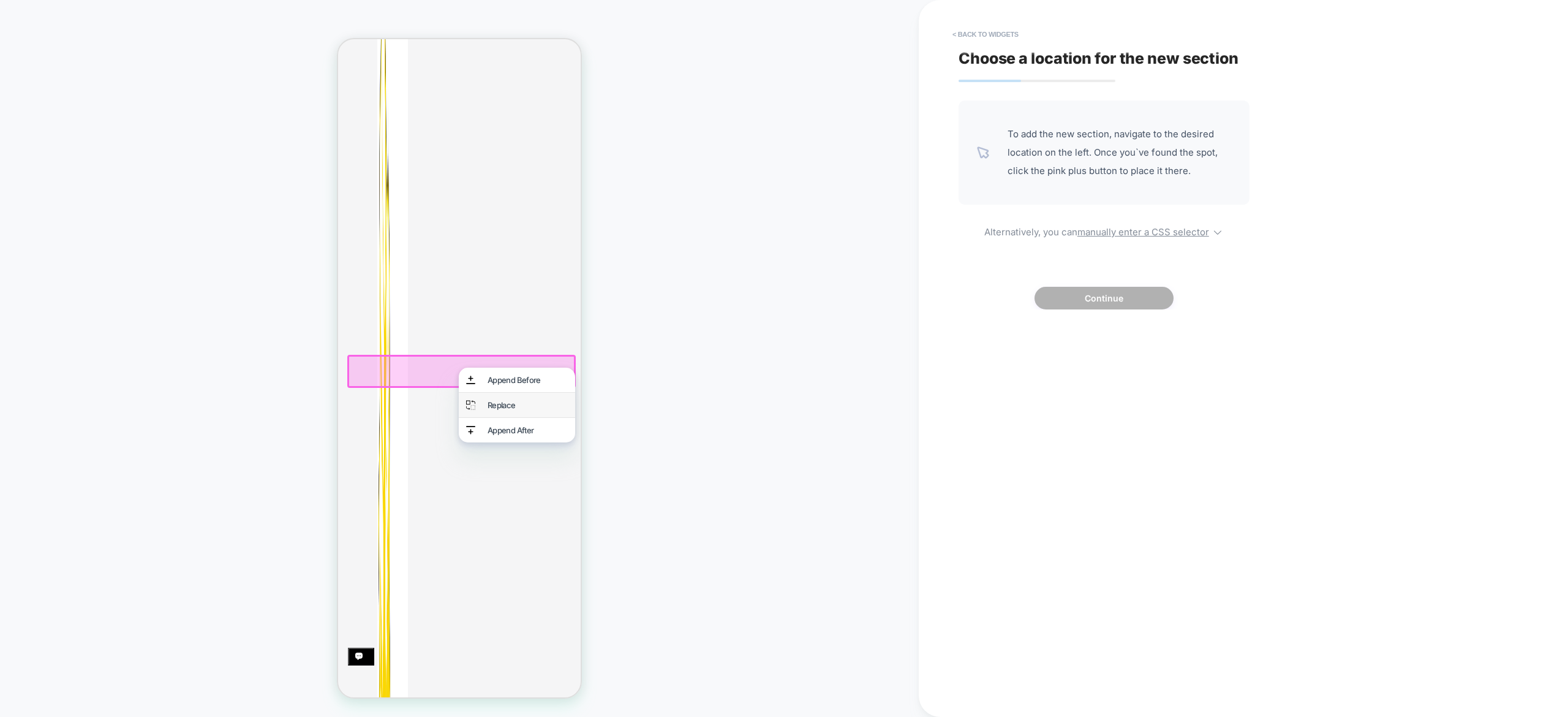
click at [561, 405] on div "Replace" at bounding box center [527, 405] width 80 height 10
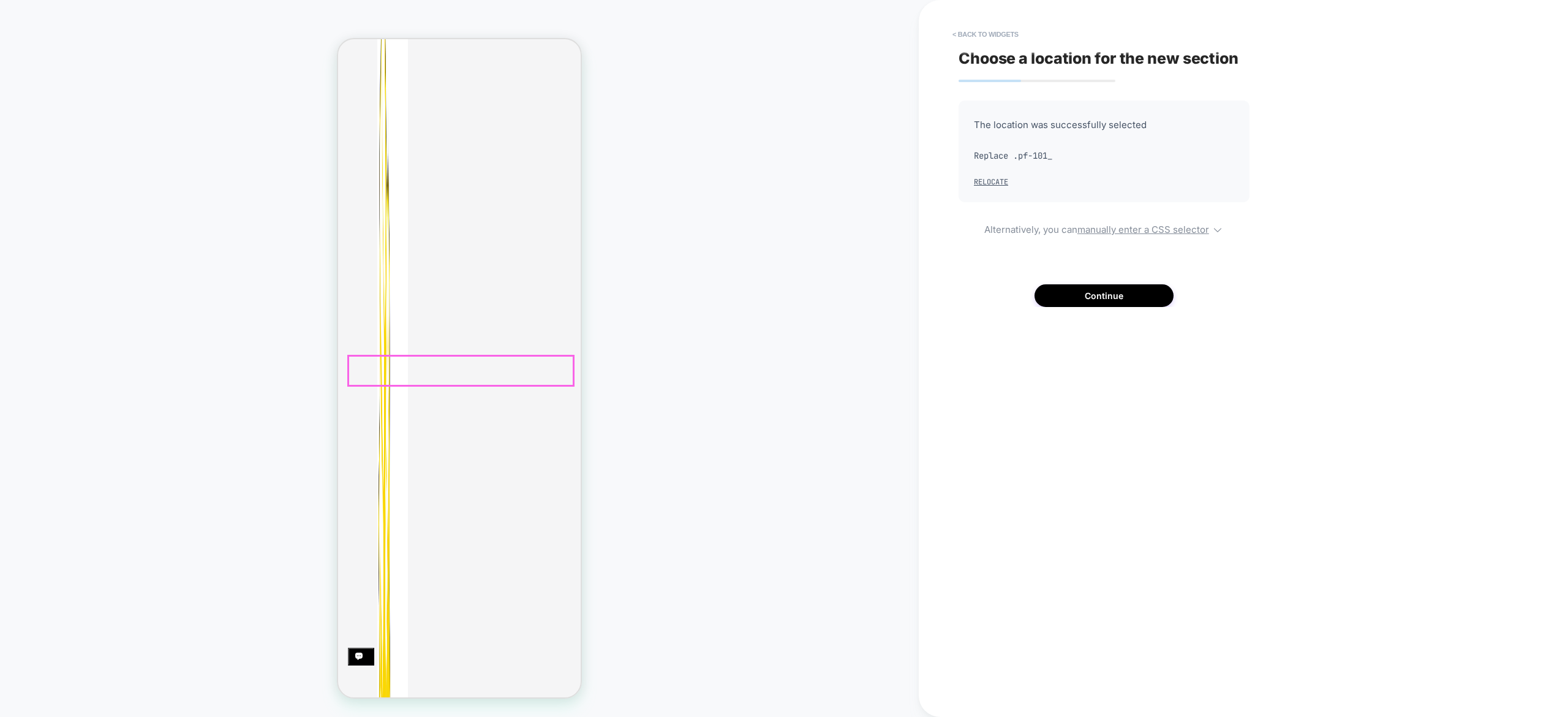
scroll to position [394, 0]
click at [1152, 296] on button "Continue" at bounding box center [1104, 295] width 139 height 22
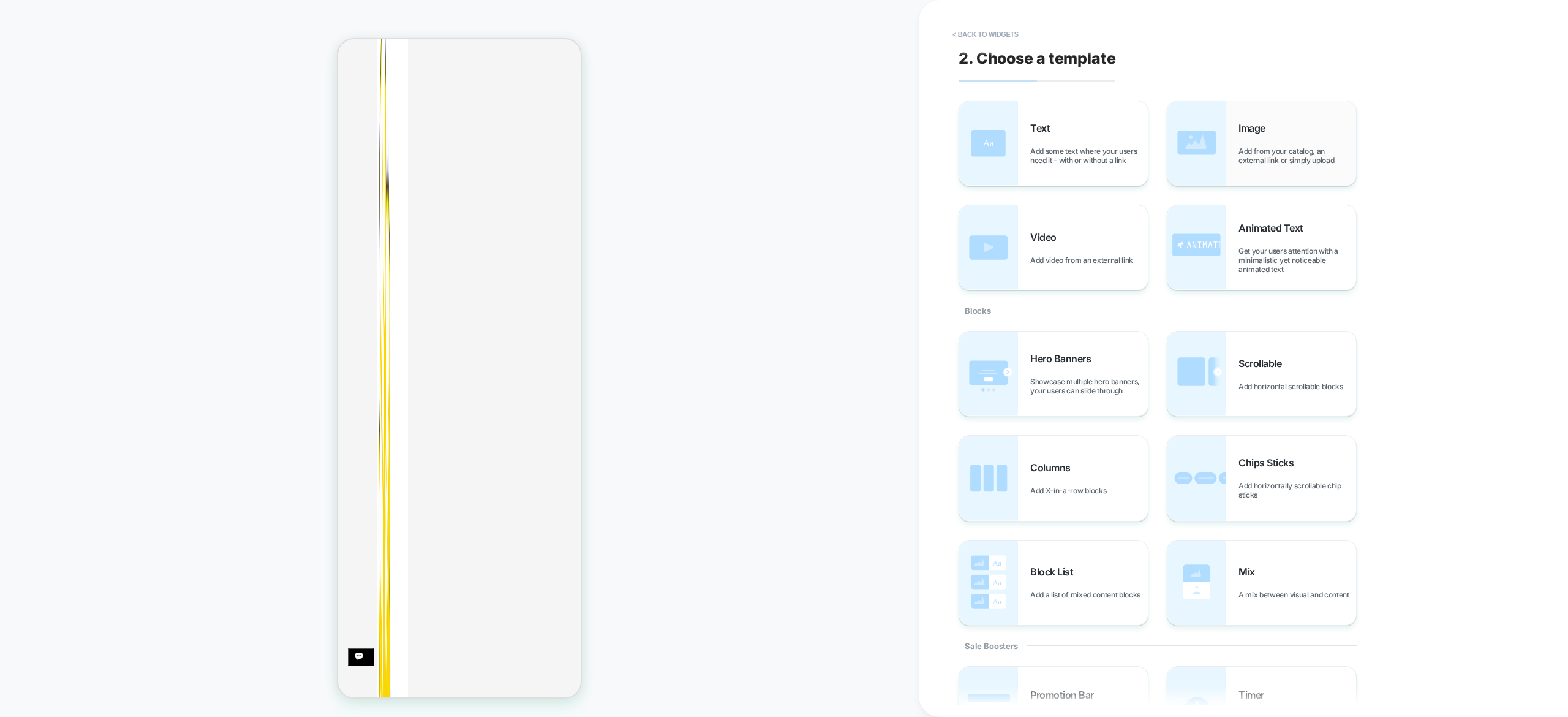
click at [1267, 161] on span "Add from your catalog, an external link or simply upload" at bounding box center [1297, 155] width 117 height 18
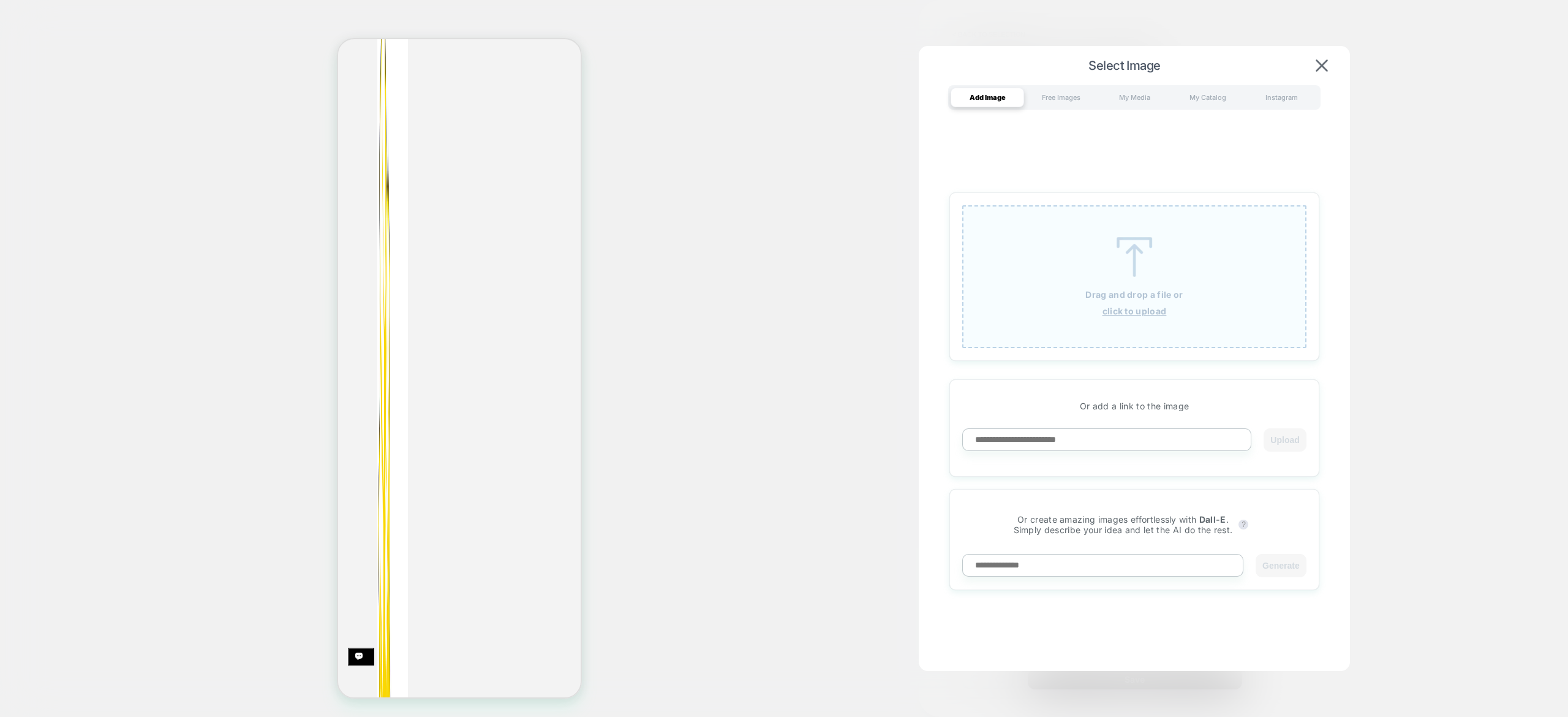
click at [1212, 299] on div "Drag and drop a file or click to upload" at bounding box center [1133, 276] width 344 height 142
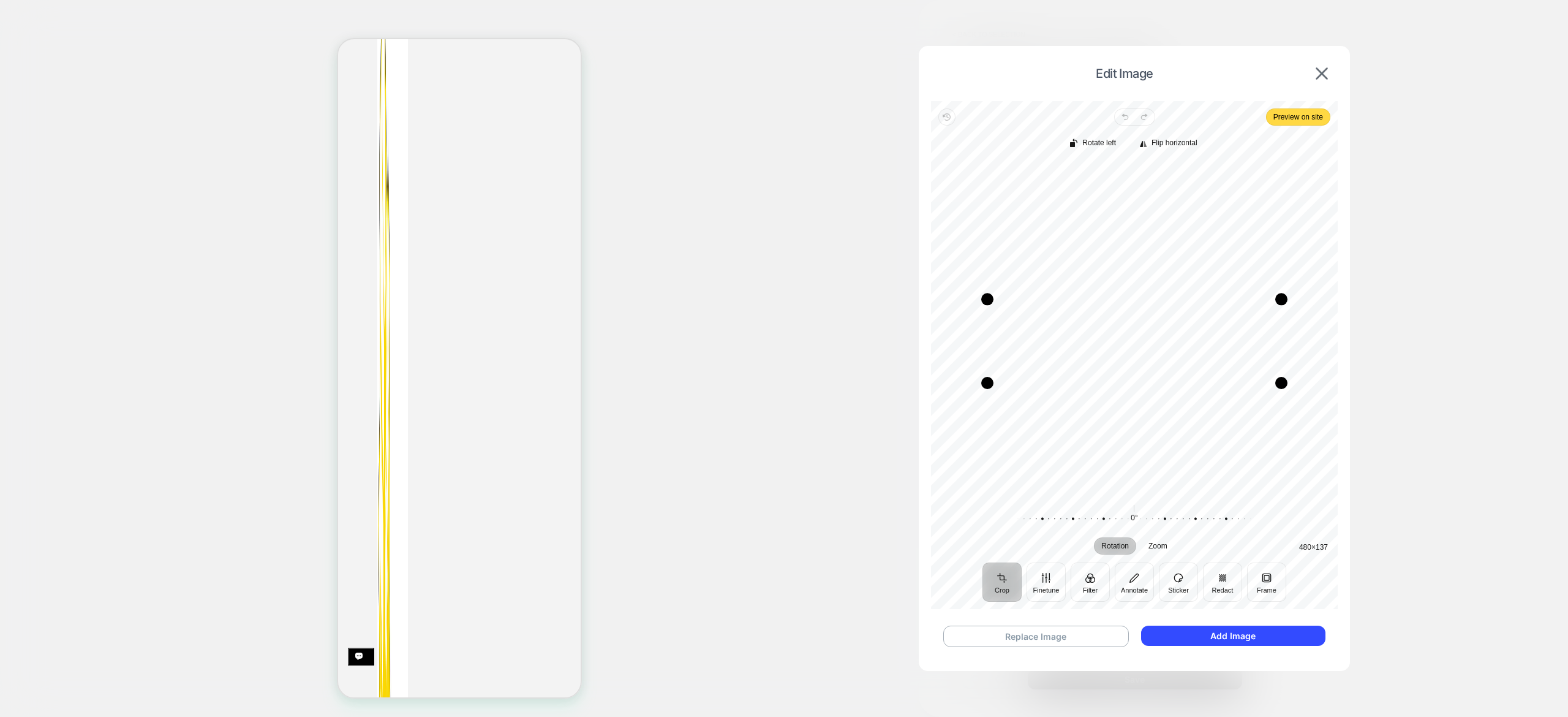
drag, startPoint x: 1156, startPoint y: 272, endPoint x: 1159, endPoint y: 297, distance: 25.2
click at [1159, 297] on div "Drag edge t" at bounding box center [1134, 298] width 294 height 13
drag, startPoint x: 1148, startPoint y: 379, endPoint x: 1152, endPoint y: 365, distance: 14.6
click at [1152, 365] on div "Drag edge b" at bounding box center [1134, 368] width 294 height 13
click at [1260, 630] on button "Add Image" at bounding box center [1233, 636] width 184 height 20
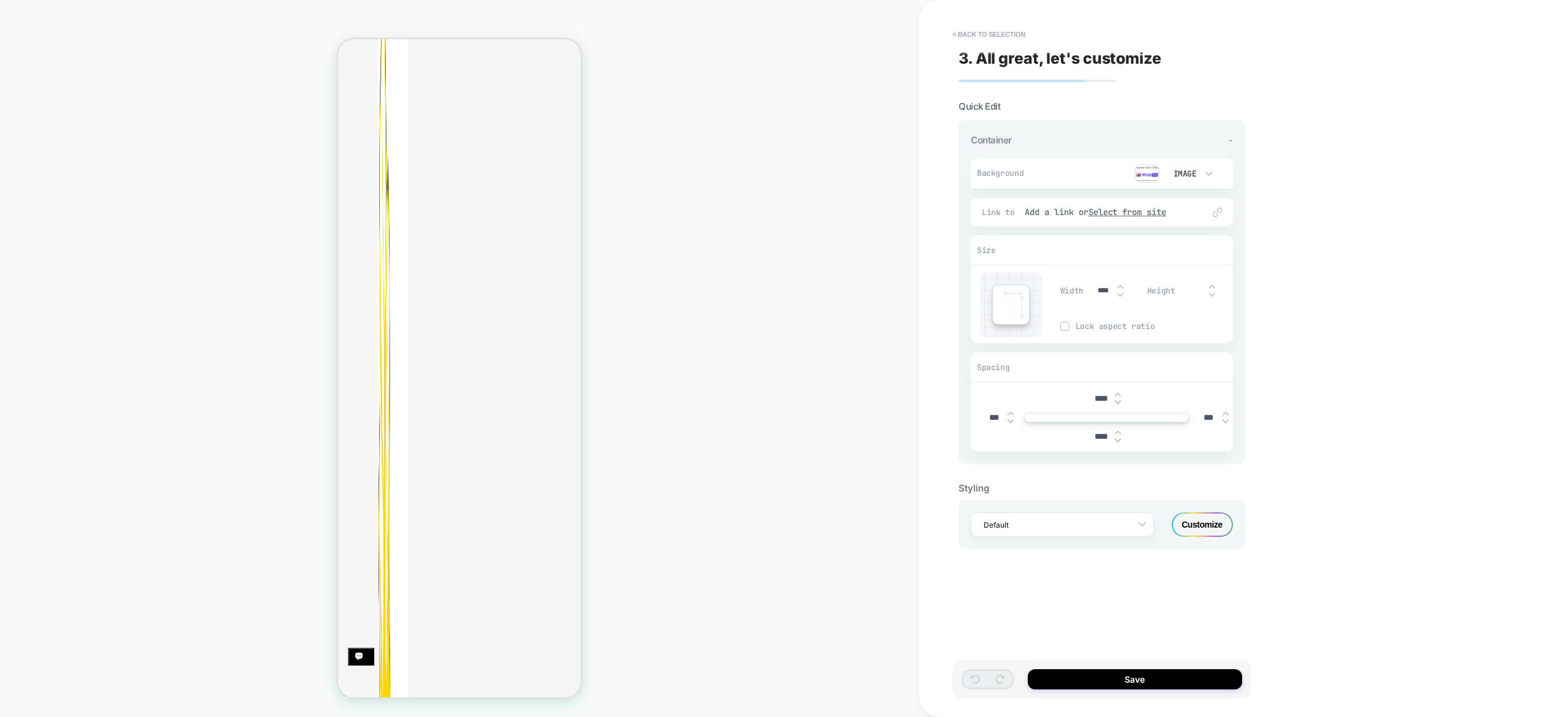
click at [1101, 404] on input "****" at bounding box center [1100, 398] width 27 height 11
type input "***"
click at [1100, 436] on input "****" at bounding box center [1100, 436] width 27 height 11
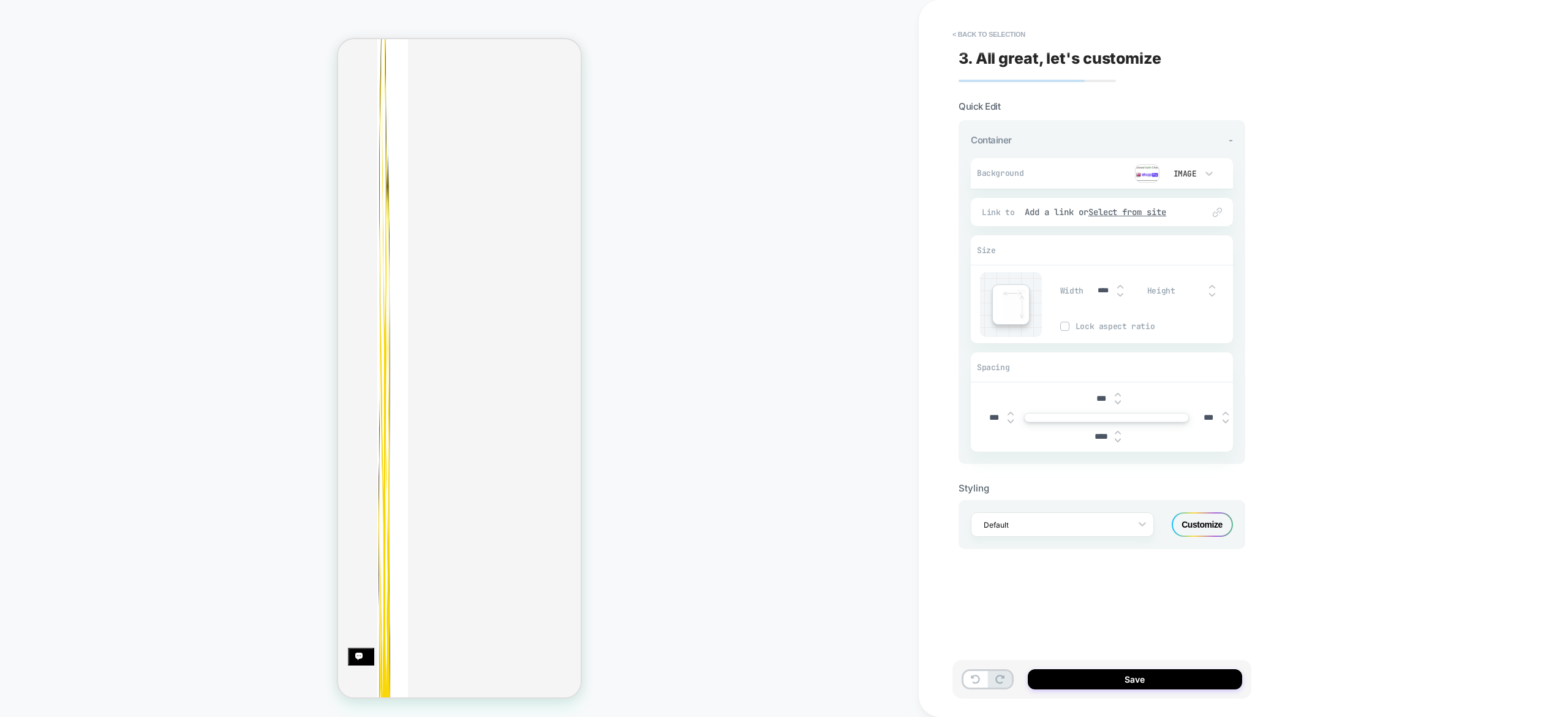
click at [1100, 436] on input "****" at bounding box center [1100, 436] width 27 height 11
type input "***"
click at [1105, 674] on button "Save" at bounding box center [1134, 678] width 214 height 20
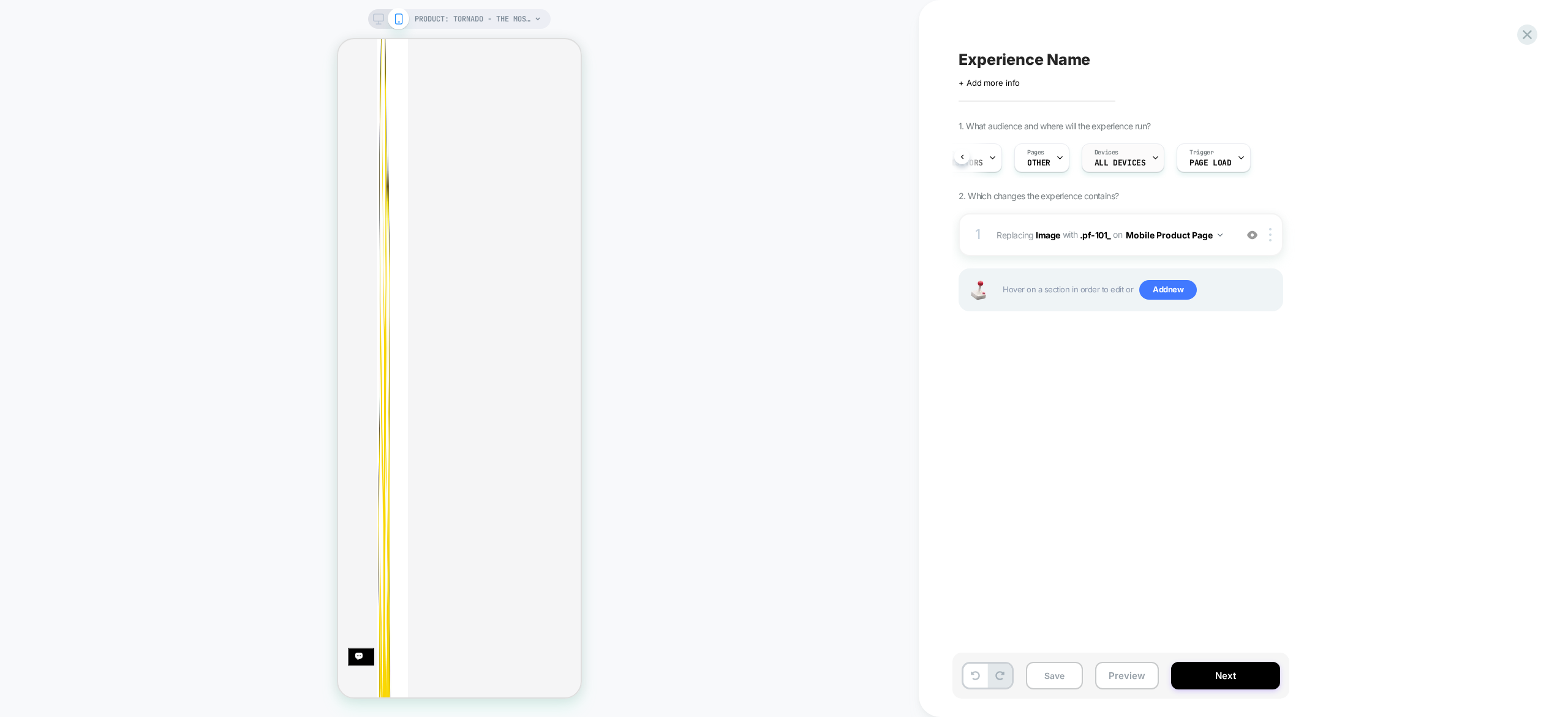
scroll to position [0, 0]
click at [1240, 690] on div "Save Preview Next" at bounding box center [1121, 674] width 337 height 46
click at [1243, 686] on button "Next" at bounding box center [1225, 675] width 109 height 27
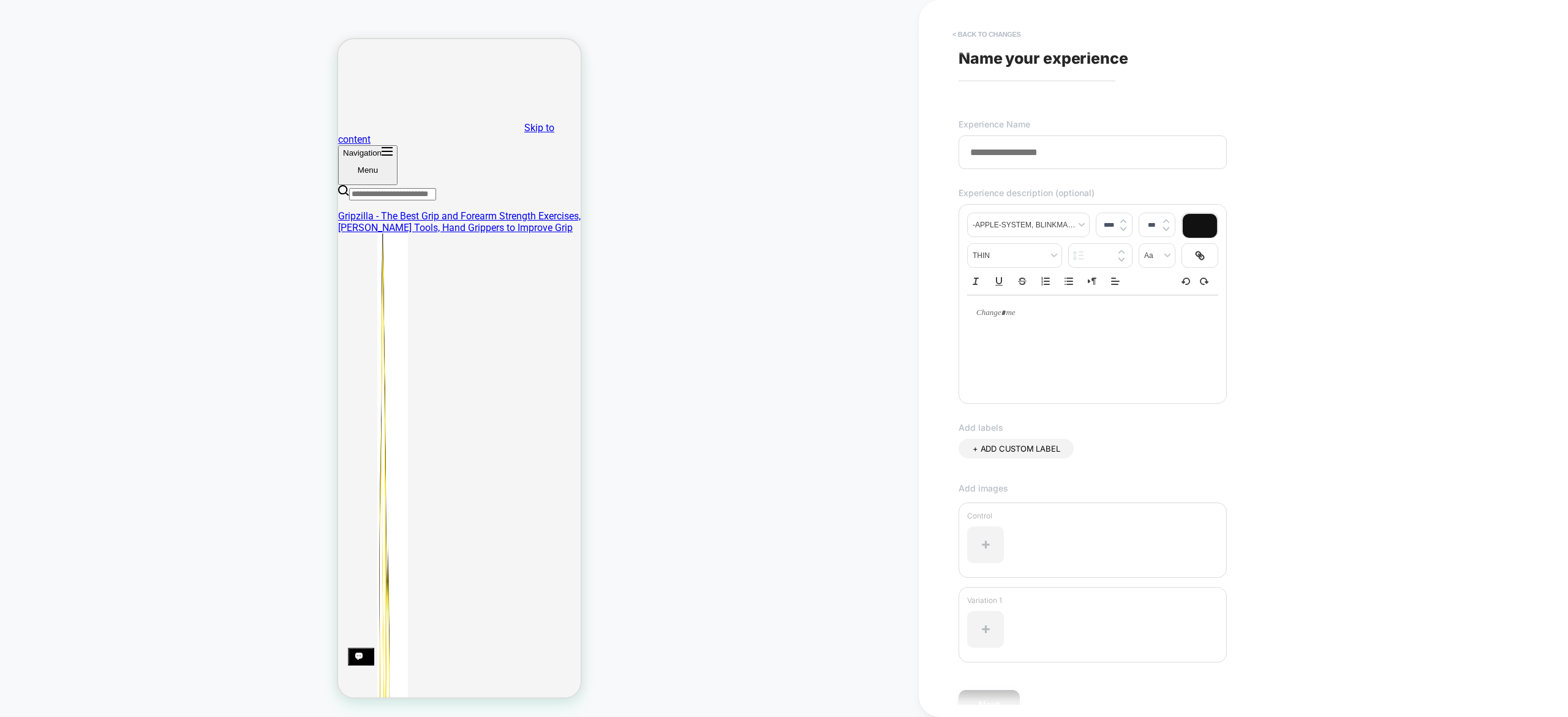
click at [980, 36] on button "< Back to changes" at bounding box center [986, 34] width 80 height 19
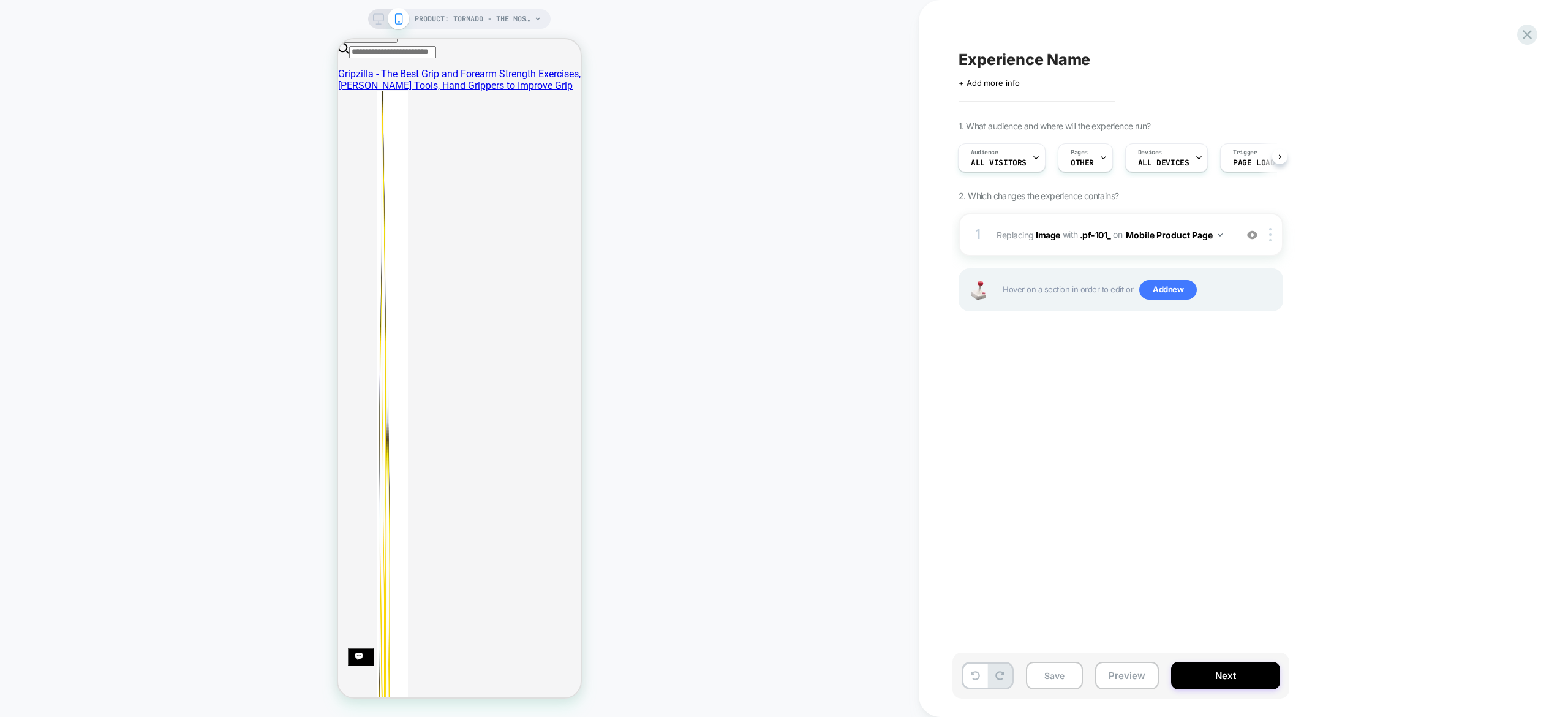
scroll to position [166, 0]
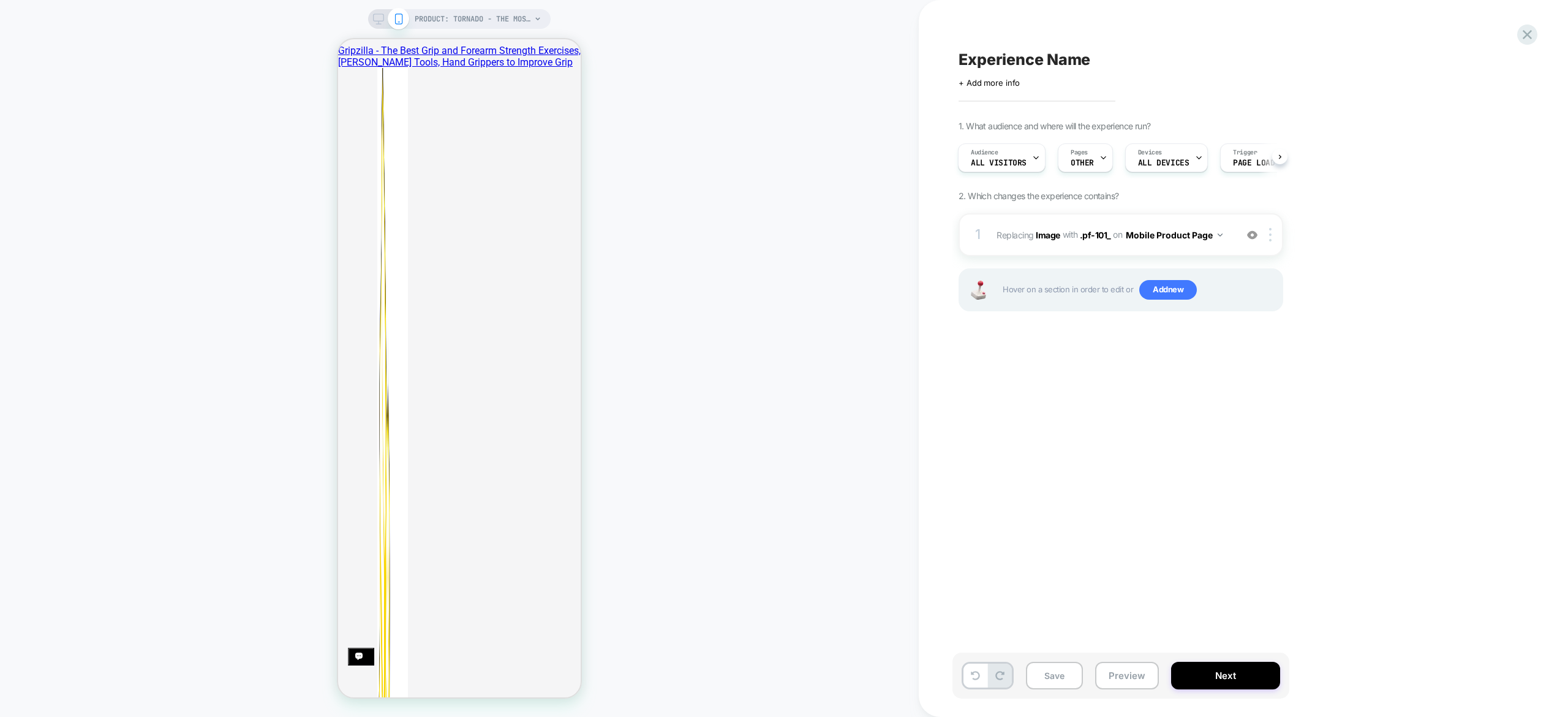
click at [1240, 659] on div "Save Preview Next" at bounding box center [1121, 674] width 337 height 46
click at [1250, 674] on button "Next" at bounding box center [1225, 675] width 109 height 27
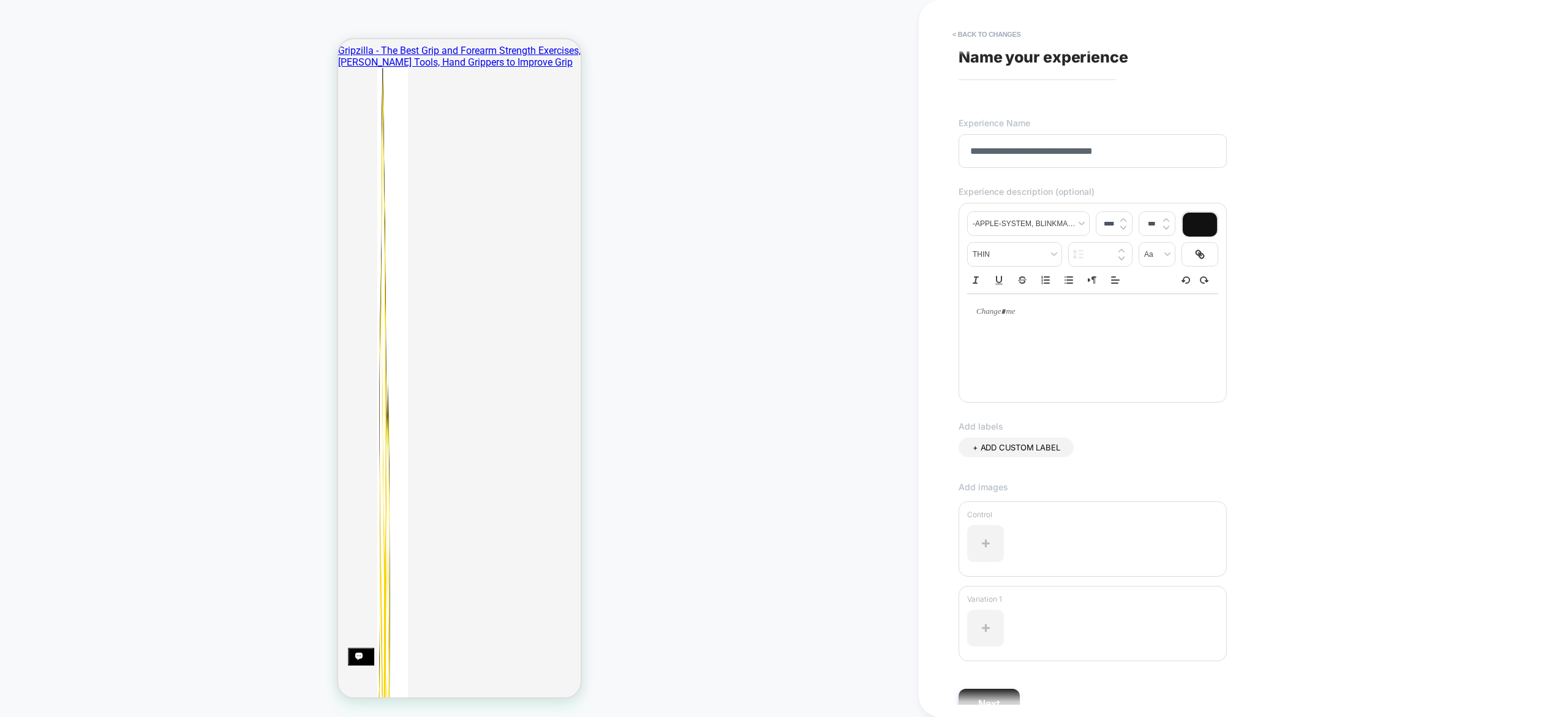
scroll to position [66, 0]
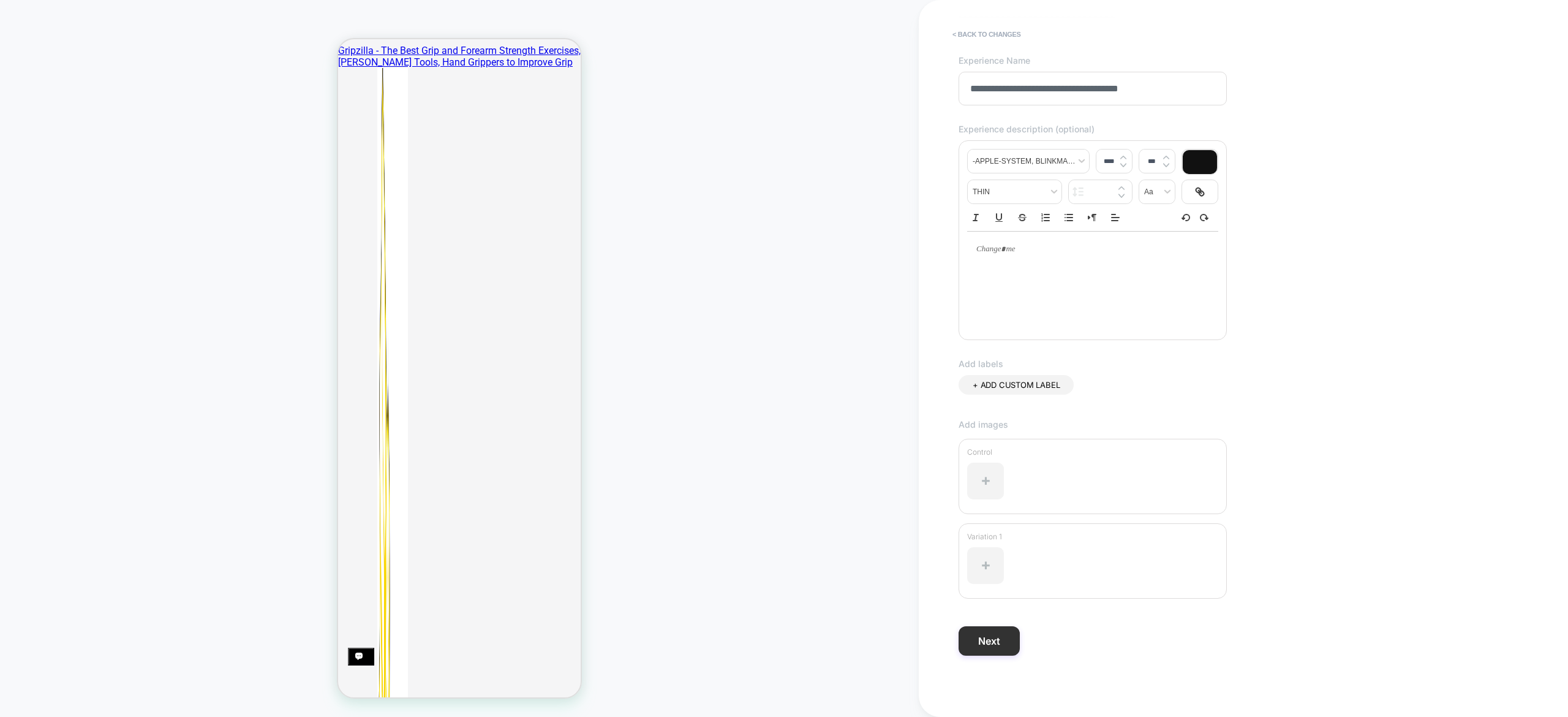
type input "**********"
click at [1010, 645] on button "Next" at bounding box center [989, 640] width 61 height 29
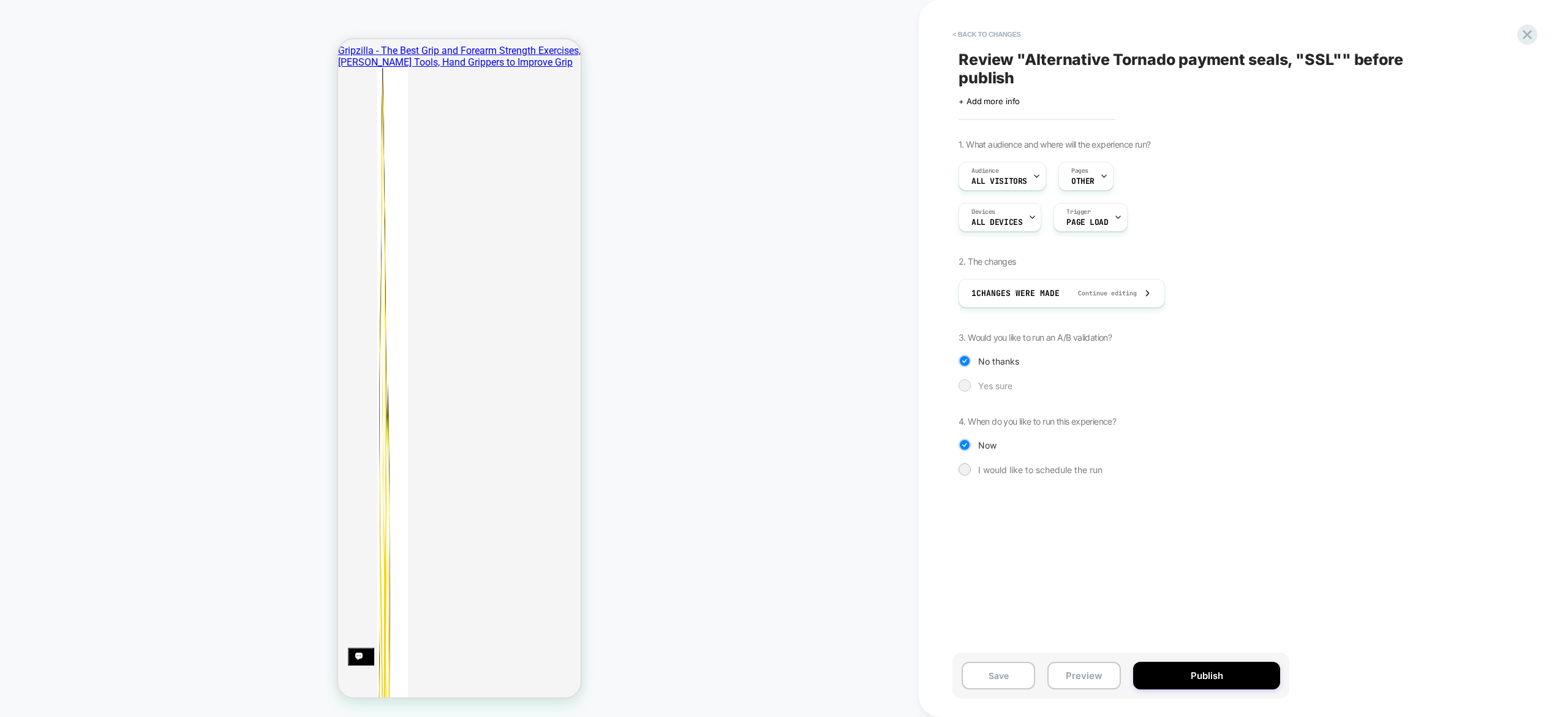
click at [992, 384] on span "Yes sure" at bounding box center [995, 386] width 34 height 11
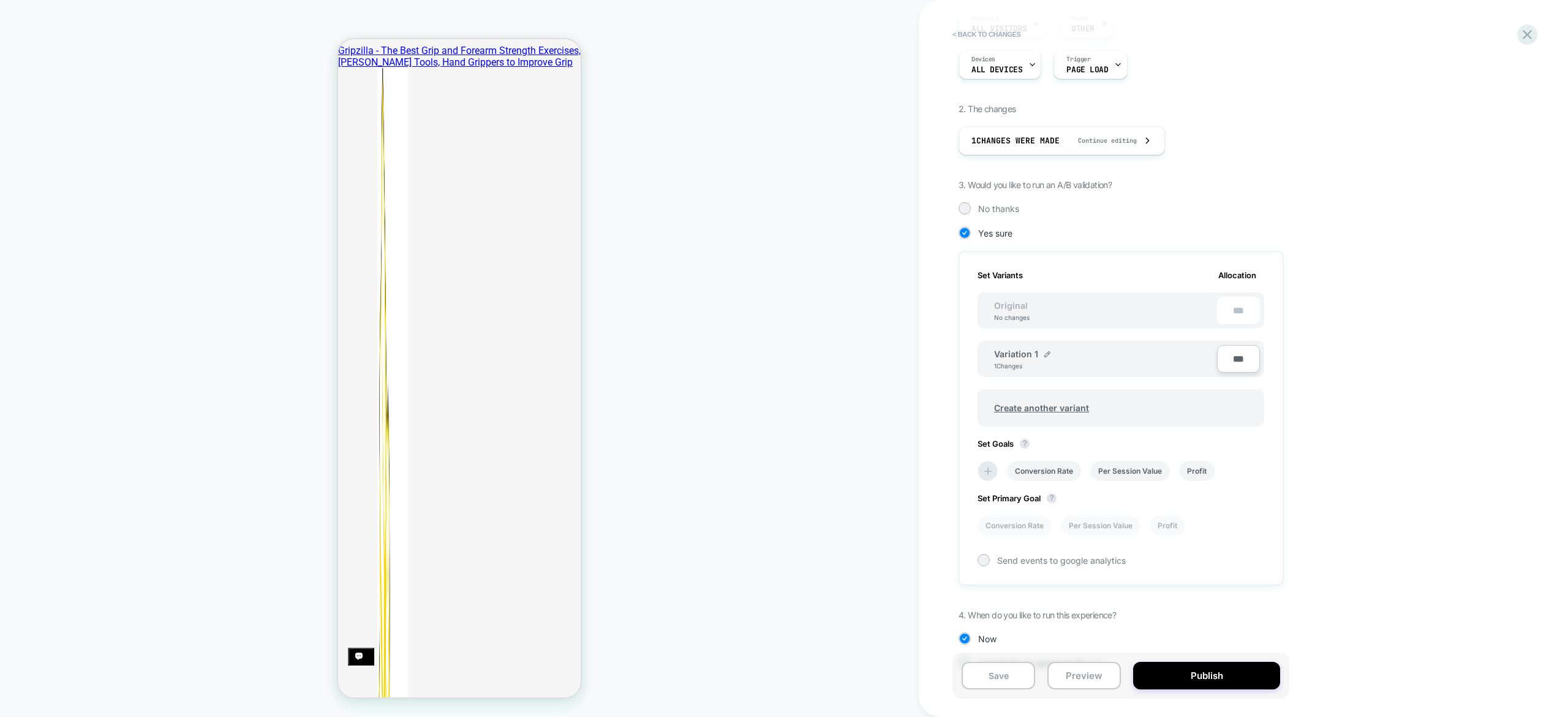
scroll to position [184, 0]
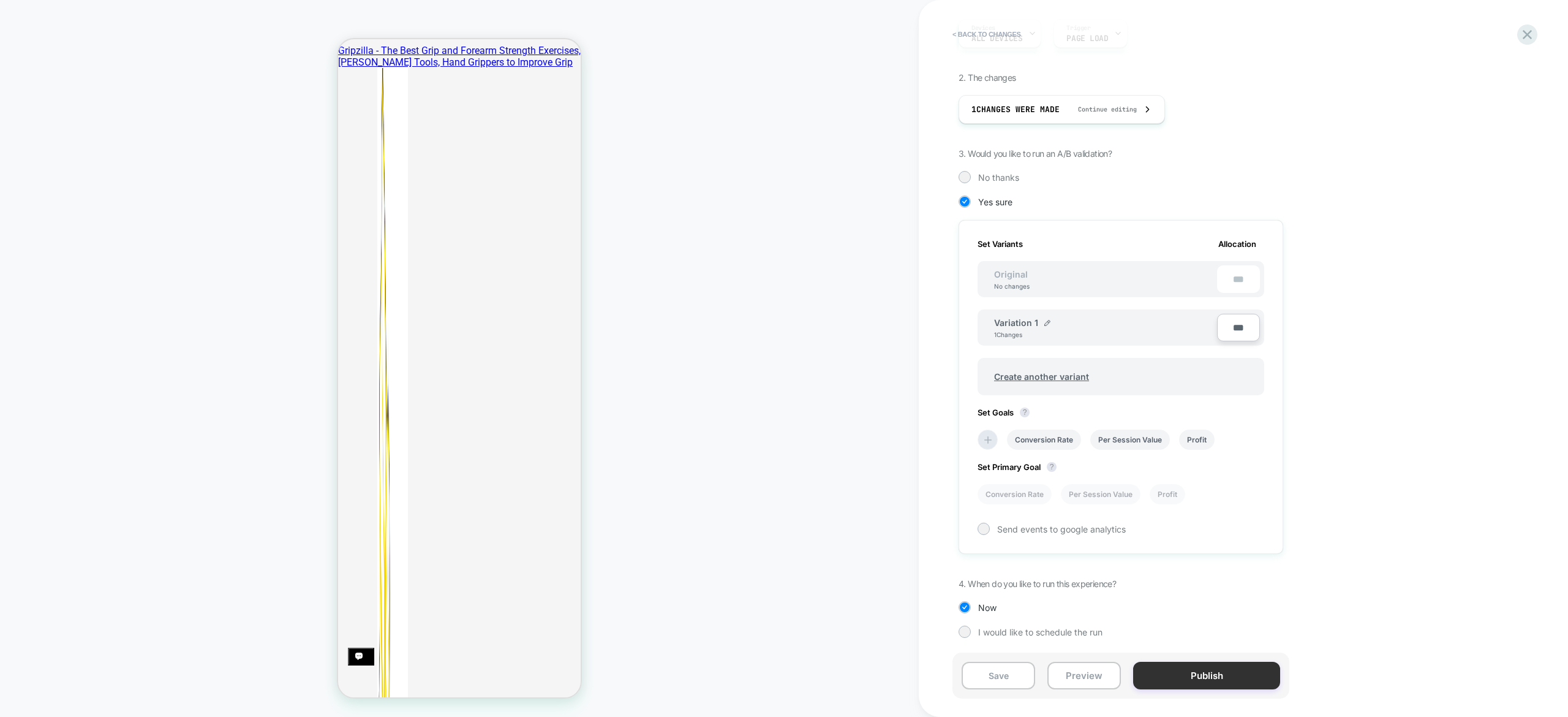
click at [1220, 677] on button "Publish" at bounding box center [1207, 675] width 147 height 27
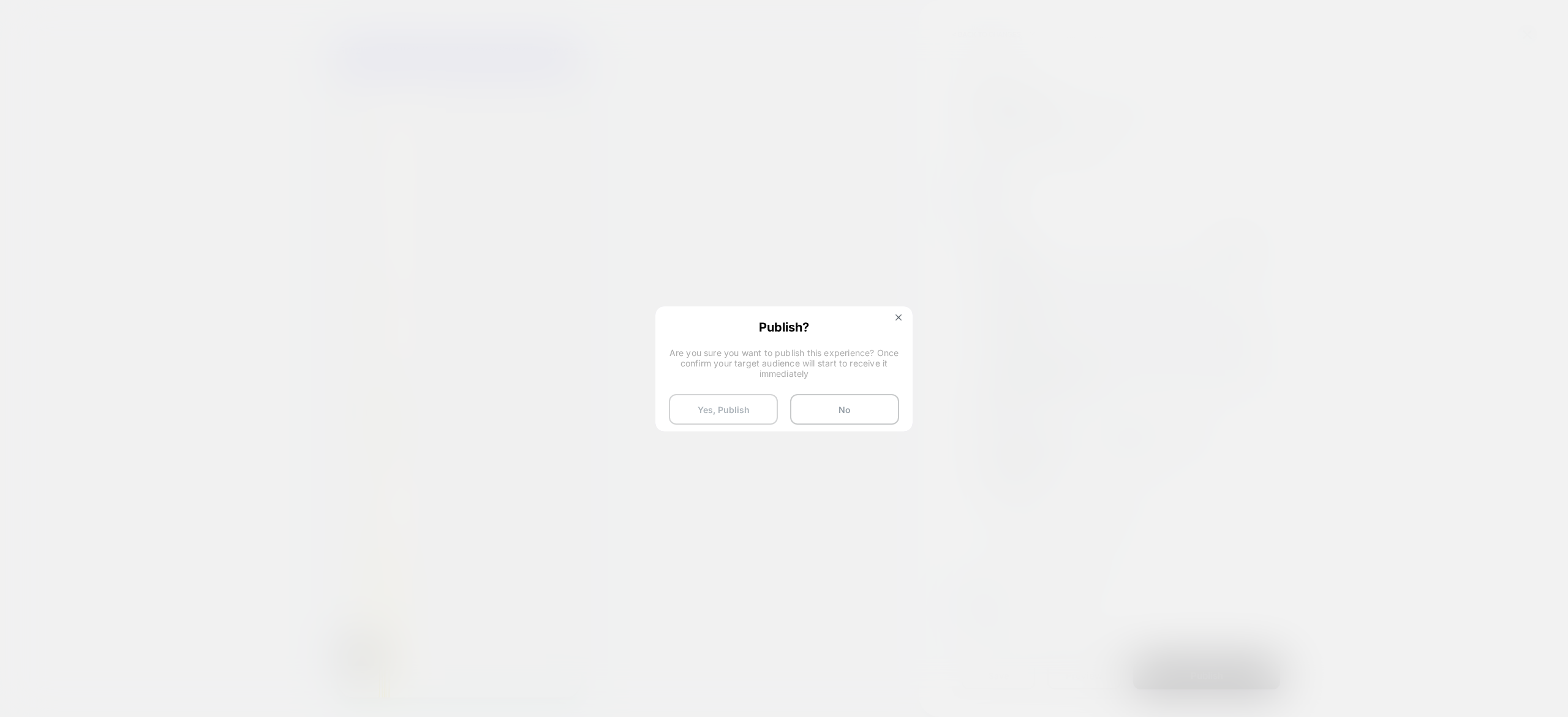
click at [741, 399] on button "Yes, Publish" at bounding box center [723, 410] width 109 height 31
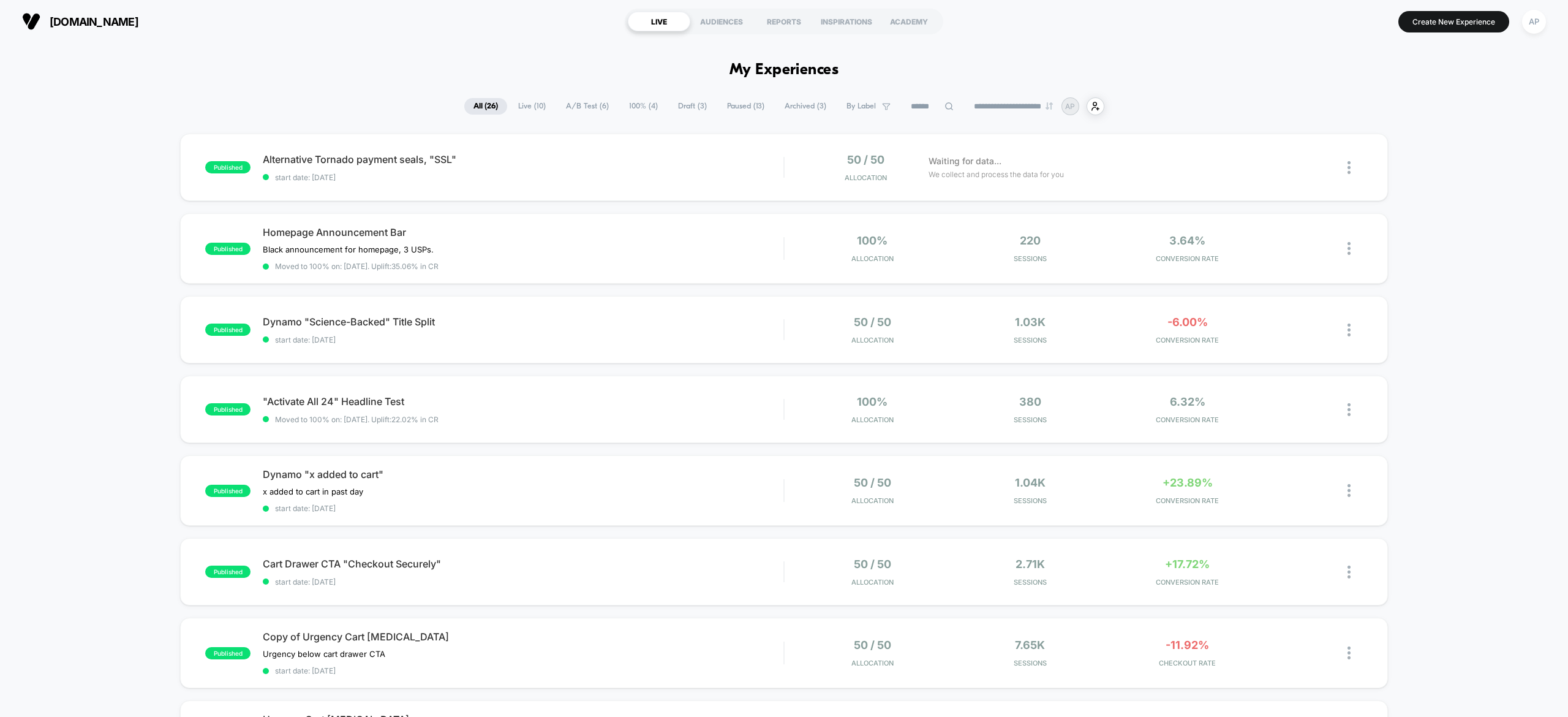
drag, startPoint x: 1220, startPoint y: 85, endPoint x: 1270, endPoint y: 68, distance: 52.8
